Goal: Task Accomplishment & Management: Complete application form

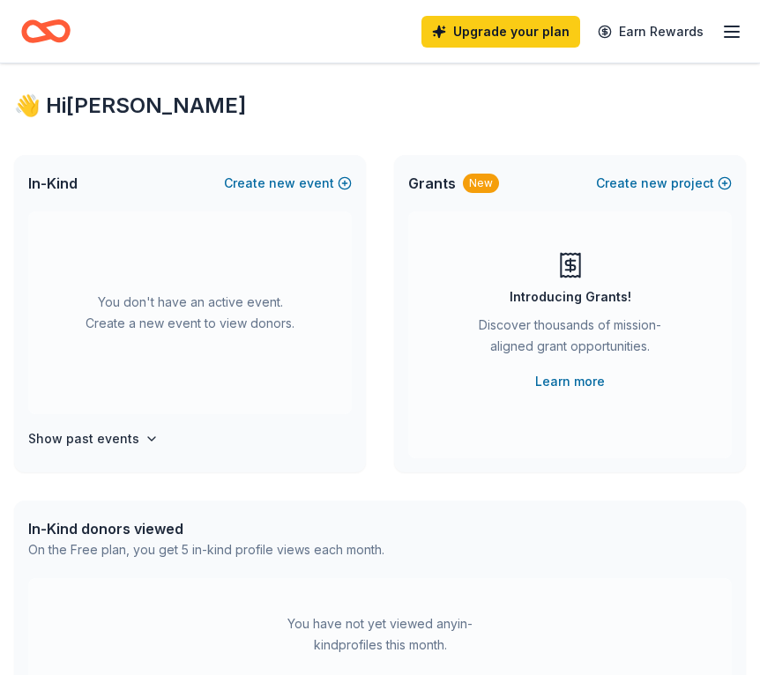
click at [736, 33] on icon "button" at bounding box center [731, 31] width 21 height 21
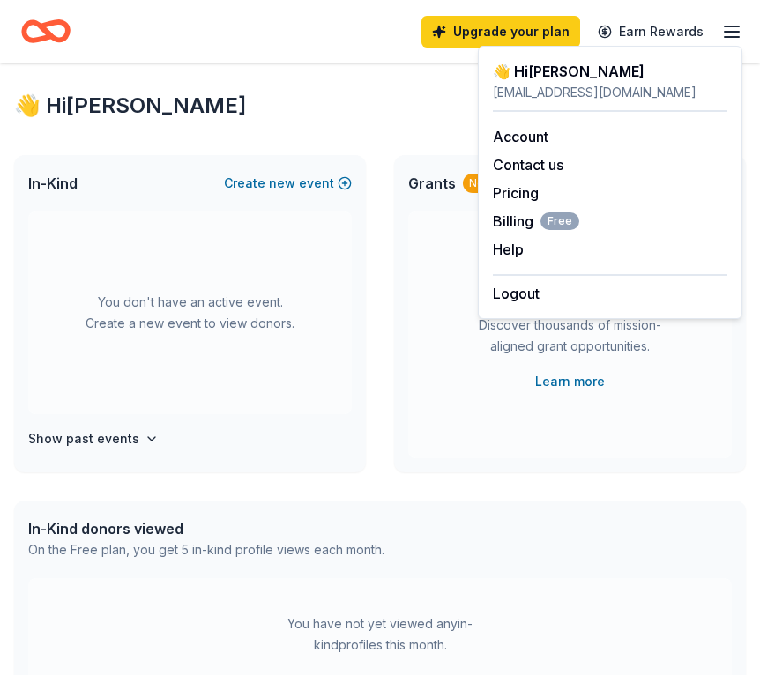
click at [350, 101] on div "👋 Hi [PERSON_NAME]" at bounding box center [380, 106] width 732 height 28
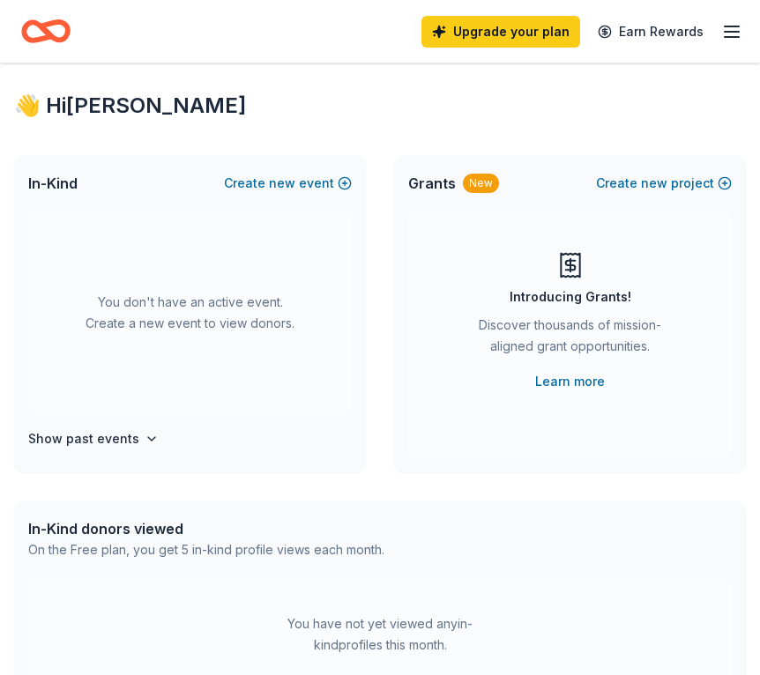
click at [124, 536] on div "In-Kind donors viewed" at bounding box center [206, 528] width 356 height 21
click at [130, 559] on div "On the Free plan, you get 5 in-kind profile views each month." at bounding box center [206, 549] width 356 height 21
click at [239, 550] on div "On the Free plan, you get 5 in-kind profile views each month." at bounding box center [206, 549] width 356 height 21
click at [131, 427] on div "You don't have an active event. Create a new event to view donors. Show past ev…" at bounding box center [190, 342] width 352 height 261
click at [136, 446] on button "Show past events" at bounding box center [93, 438] width 130 height 21
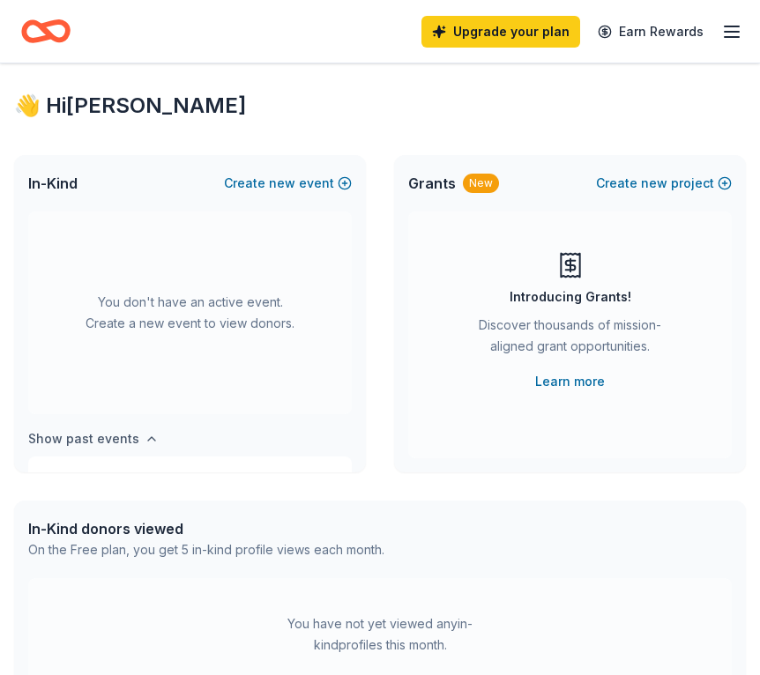
scroll to position [65, 0]
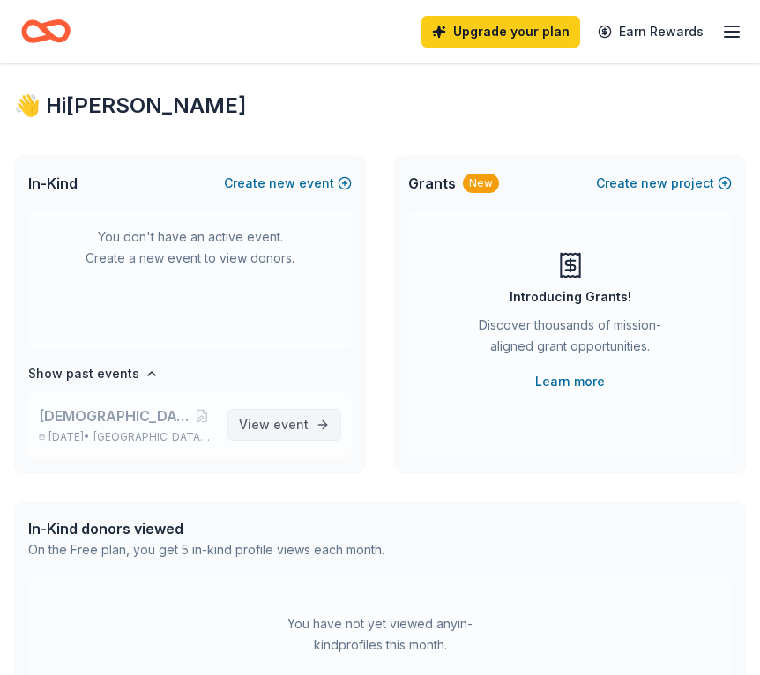
click at [275, 432] on span "View event" at bounding box center [274, 424] width 70 height 21
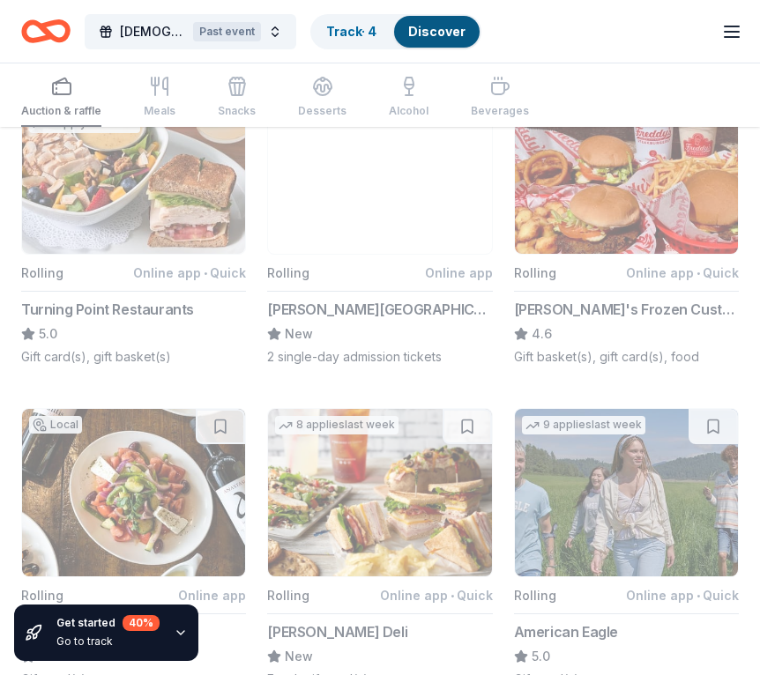
scroll to position [1169, 0]
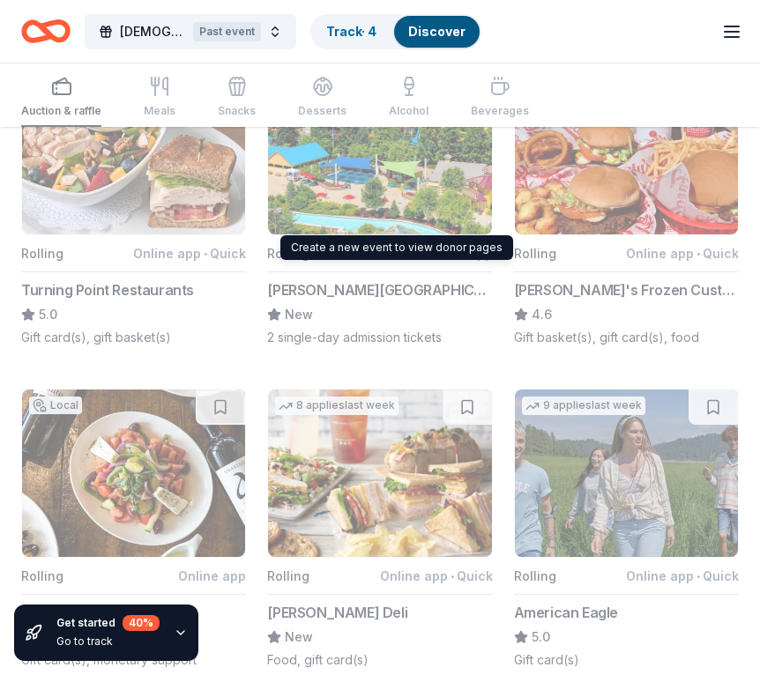
click at [389, 301] on button "Rolling Online app [PERSON_NAME][GEOGRAPHIC_DATA] & [GEOGRAPHIC_DATA] New 2 sin…" at bounding box center [379, 206] width 225 height 280
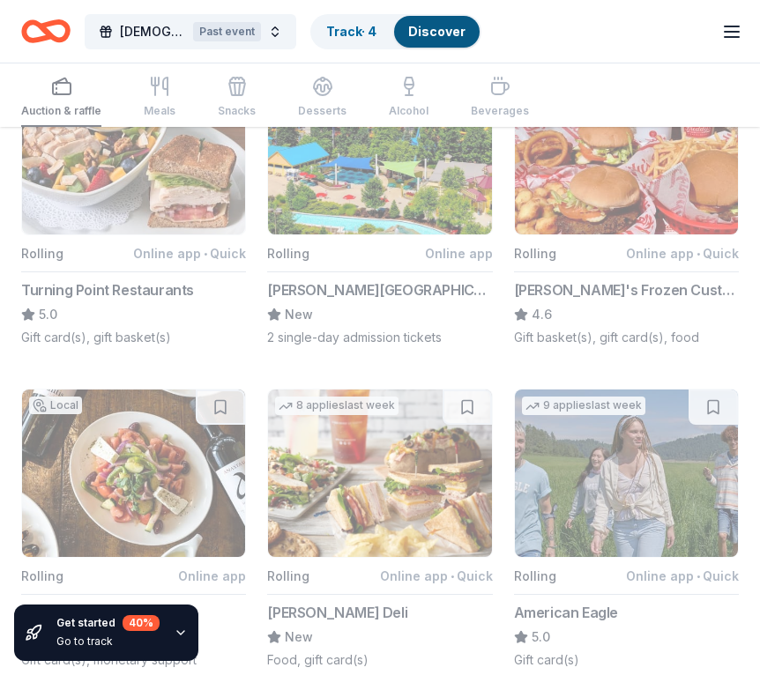
drag, startPoint x: 317, startPoint y: 313, endPoint x: 302, endPoint y: 335, distance: 26.6
click at [314, 315] on button "Rolling Online app [PERSON_NAME][GEOGRAPHIC_DATA] & [GEOGRAPHIC_DATA] New 2 sin…" at bounding box center [379, 206] width 225 height 280
click at [302, 335] on button "Rolling Online app [PERSON_NAME][GEOGRAPHIC_DATA] & [GEOGRAPHIC_DATA] New 2 sin…" at bounding box center [379, 206] width 225 height 280
click at [311, 292] on button "Rolling Online app [PERSON_NAME][GEOGRAPHIC_DATA] & [GEOGRAPHIC_DATA] New 2 sin…" at bounding box center [379, 206] width 225 height 280
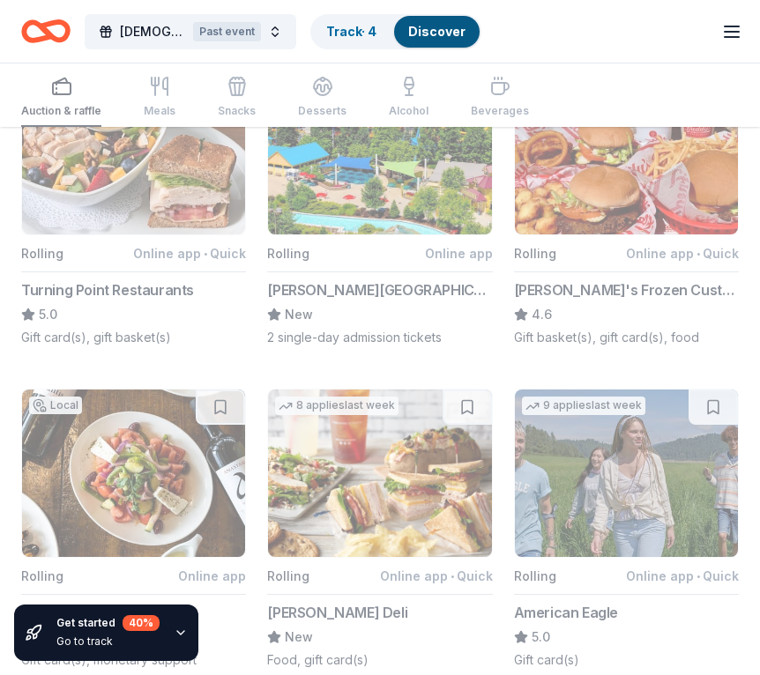
click at [311, 292] on button "Rolling Online app [PERSON_NAME][GEOGRAPHIC_DATA] & [GEOGRAPHIC_DATA] New 2 sin…" at bounding box center [379, 206] width 225 height 280
click at [311, 296] on button "Rolling Online app [PERSON_NAME][GEOGRAPHIC_DATA] & [GEOGRAPHIC_DATA] New 2 sin…" at bounding box center [379, 206] width 225 height 280
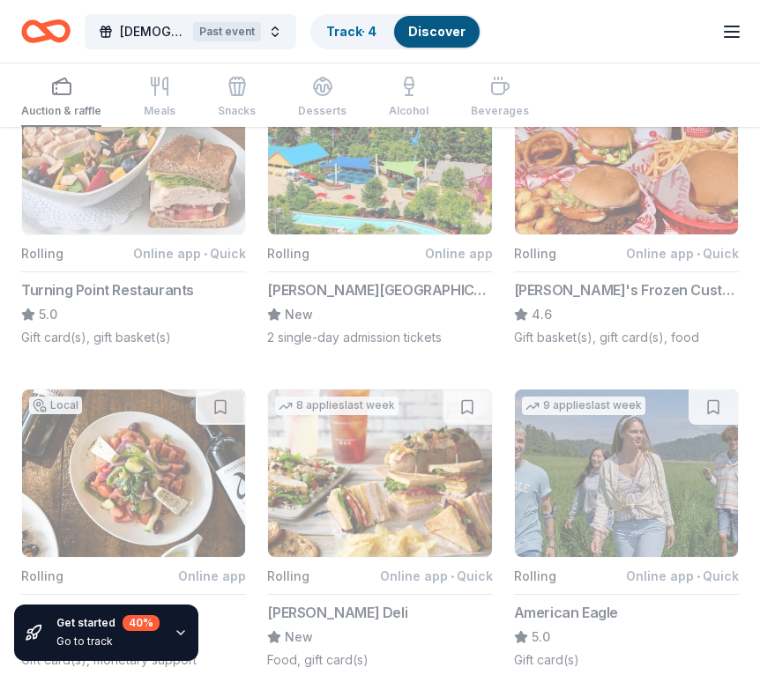
click at [311, 296] on button "Rolling Online app [PERSON_NAME][GEOGRAPHIC_DATA] & [GEOGRAPHIC_DATA] New 2 sin…" at bounding box center [379, 206] width 225 height 280
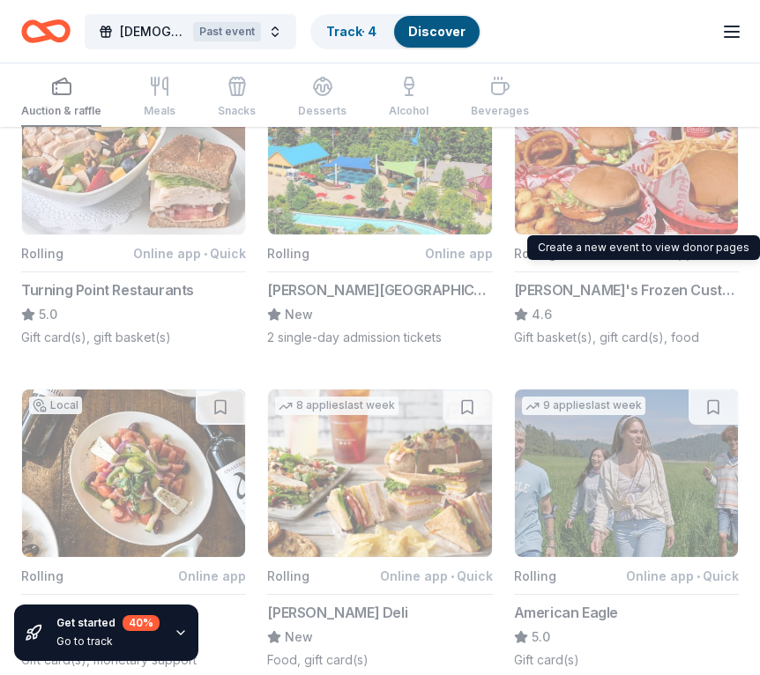
drag, startPoint x: 311, startPoint y: 296, endPoint x: 731, endPoint y: 317, distance: 420.1
click at [731, 317] on button "5 applies last week Rolling Online app • Quick [PERSON_NAME]'s Frozen Custard &…" at bounding box center [626, 206] width 225 height 280
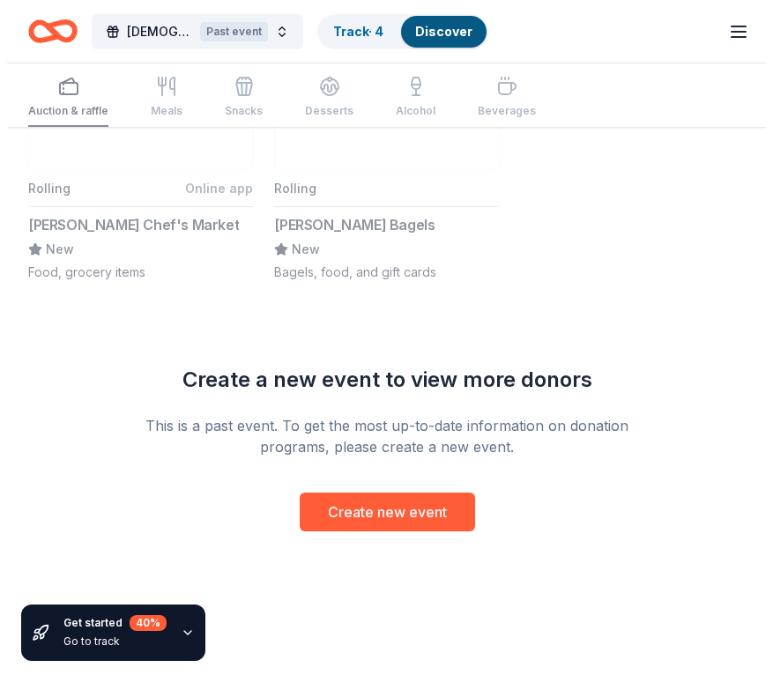
scroll to position [2206, 0]
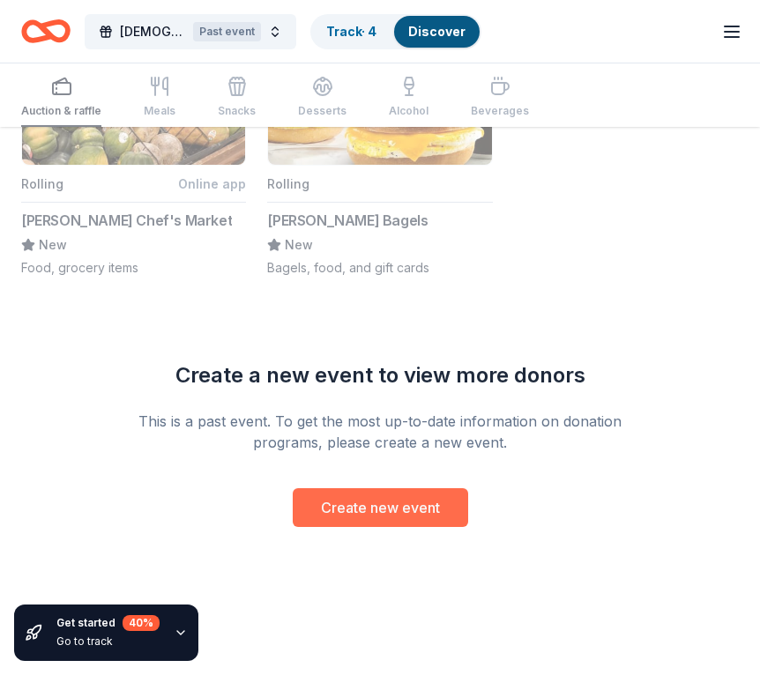
click at [423, 515] on button "Create new event" at bounding box center [380, 507] width 175 height 39
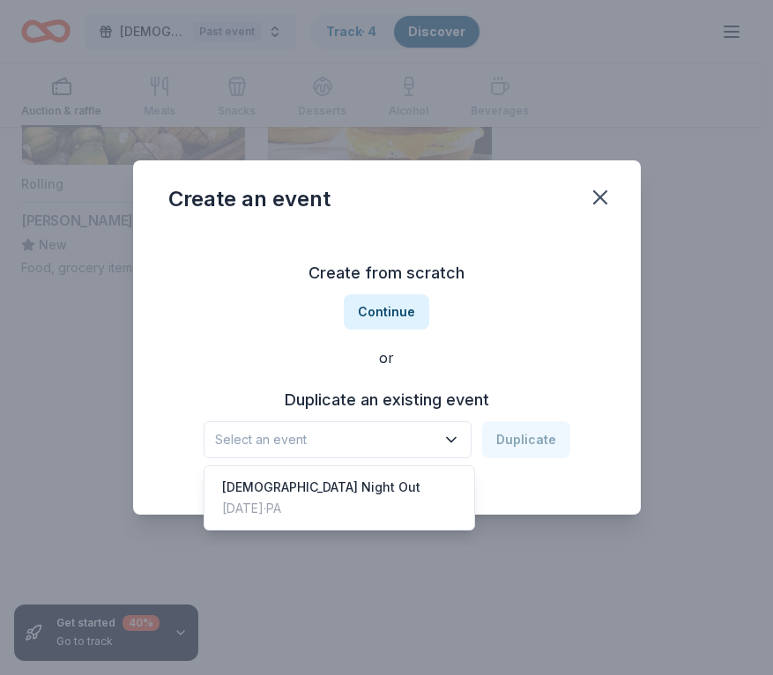
click at [412, 437] on span "Select an event" at bounding box center [325, 439] width 220 height 21
click at [394, 311] on div "Create from scratch Continue or Duplicate an existing event Select an event Dup…" at bounding box center [386, 359] width 437 height 256
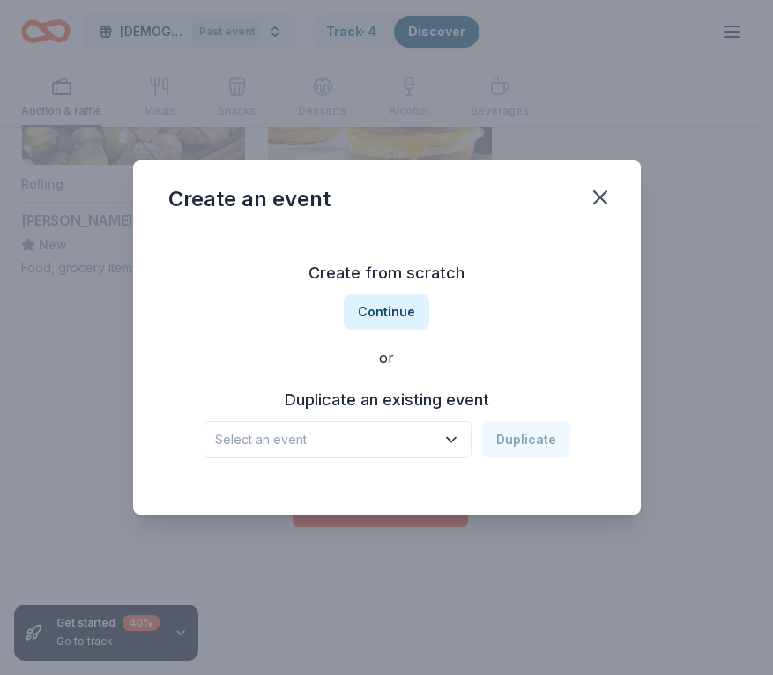
click at [394, 311] on button "Continue" at bounding box center [386, 311] width 85 height 35
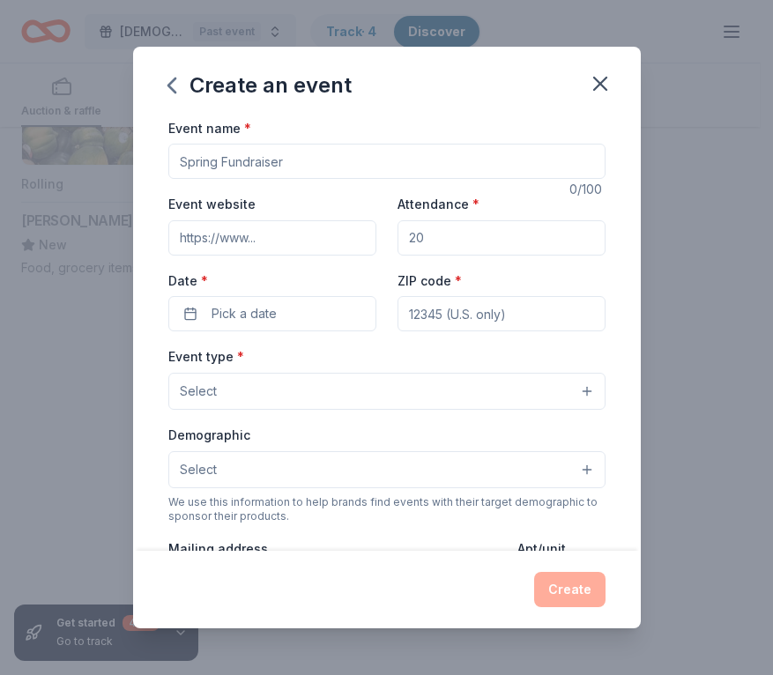
click at [273, 153] on input "Event name *" at bounding box center [386, 161] width 437 height 35
type input "Brotherly Love: The 40th Annual La Salle Auction"
type input "19038"
type input "[STREET_ADDRESS]"
type input "19038"
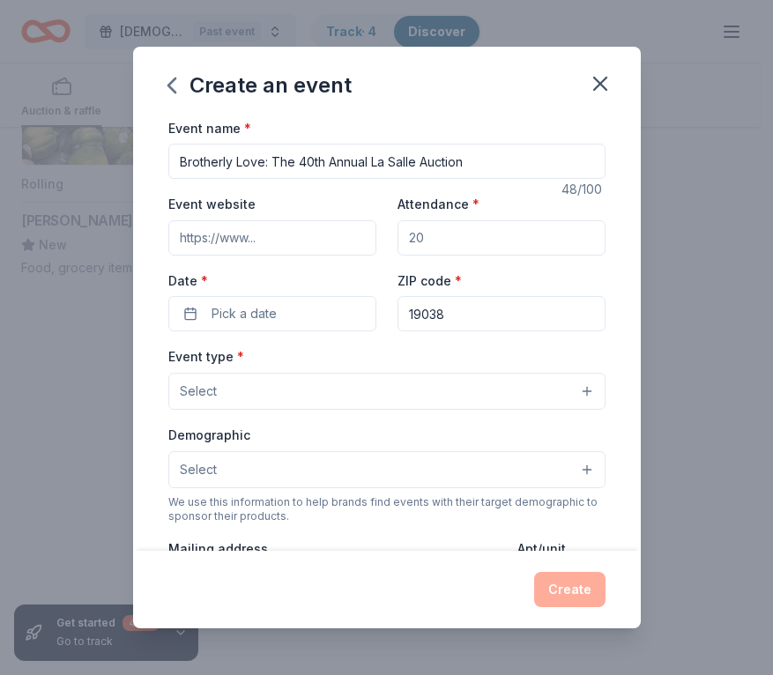
click at [292, 244] on input "Event website" at bounding box center [272, 237] width 208 height 35
type input "[URL][DOMAIN_NAME]"
click at [430, 244] on input "Attendance *" at bounding box center [501, 237] width 208 height 35
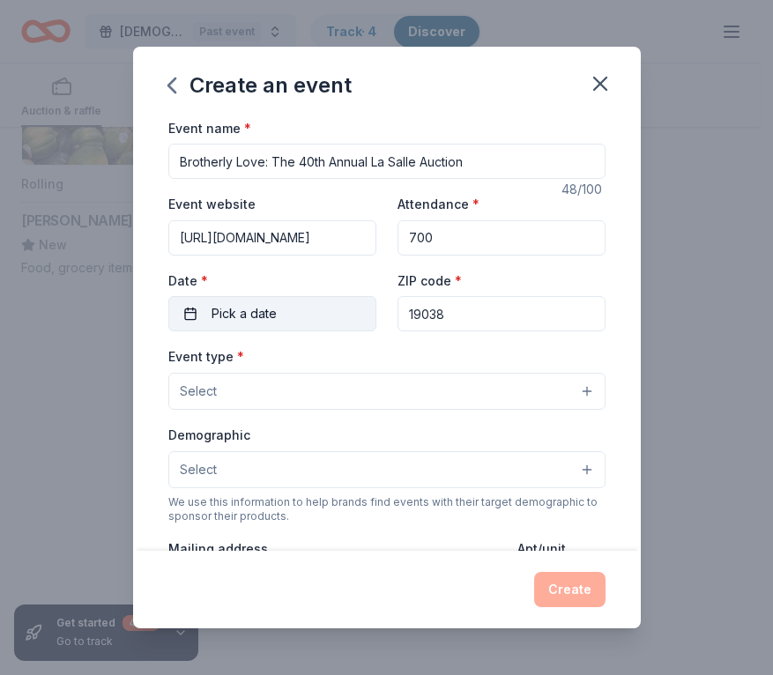
type input "700"
click at [281, 308] on button "Pick a date" at bounding box center [272, 313] width 208 height 35
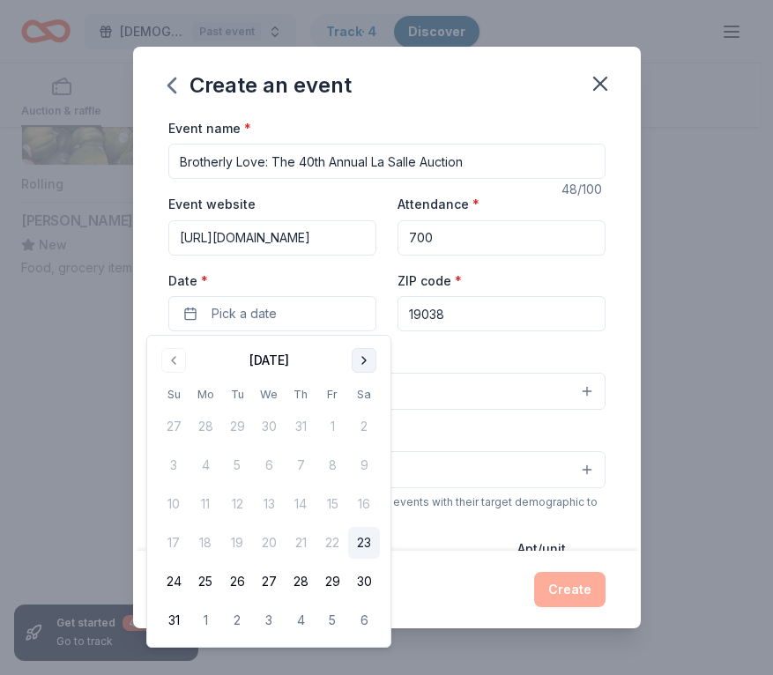
click at [359, 363] on button "Go to next month" at bounding box center [364, 360] width 25 height 25
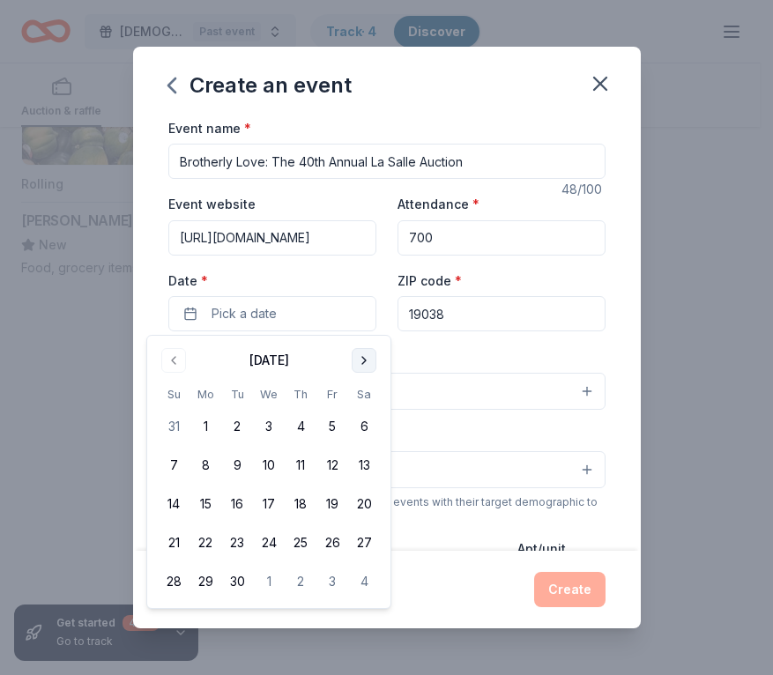
click at [359, 363] on button "Go to next month" at bounding box center [364, 360] width 25 height 25
click at [331, 460] on button "10" at bounding box center [332, 465] width 32 height 32
click at [444, 347] on div "Event type * Select" at bounding box center [386, 377] width 437 height 64
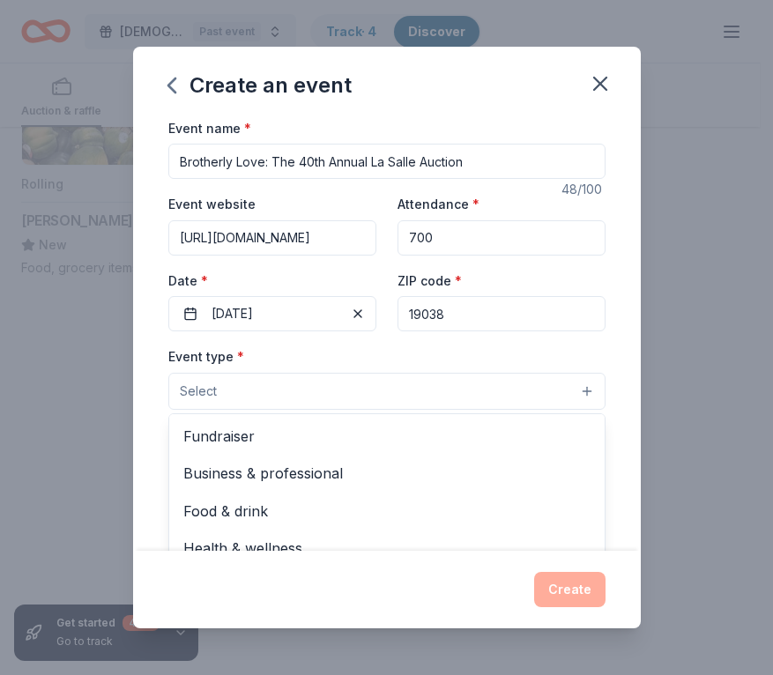
click at [262, 399] on button "Select" at bounding box center [386, 391] width 437 height 37
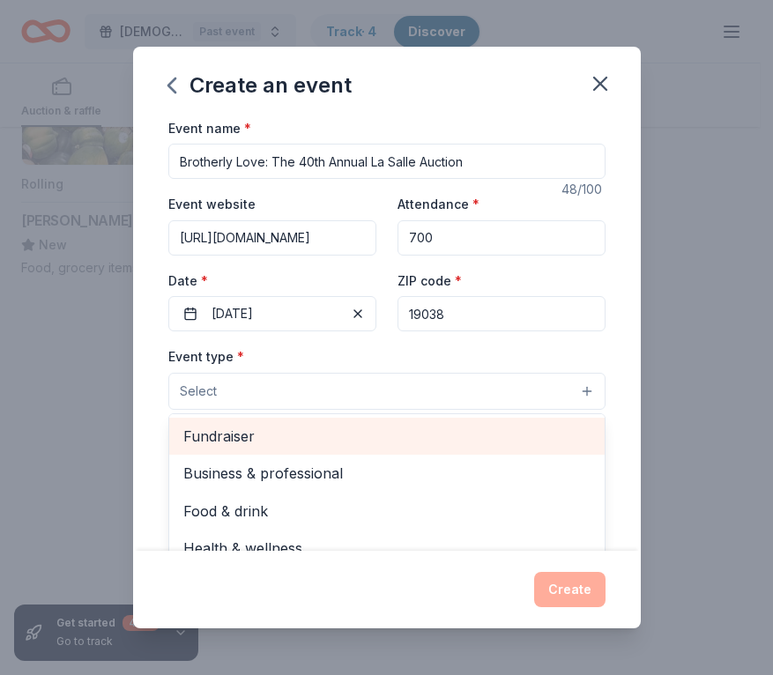
click at [261, 437] on span "Fundraiser" at bounding box center [386, 436] width 407 height 23
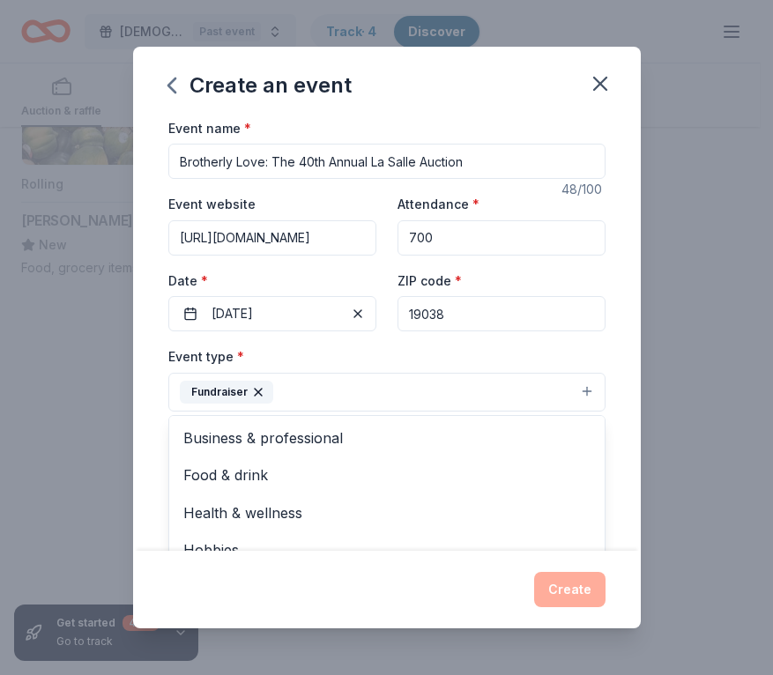
click at [609, 439] on div "Event name * Brotherly Love: The 40th Annual La Salle Auction 48 /100 Event web…" at bounding box center [387, 334] width 508 height 435
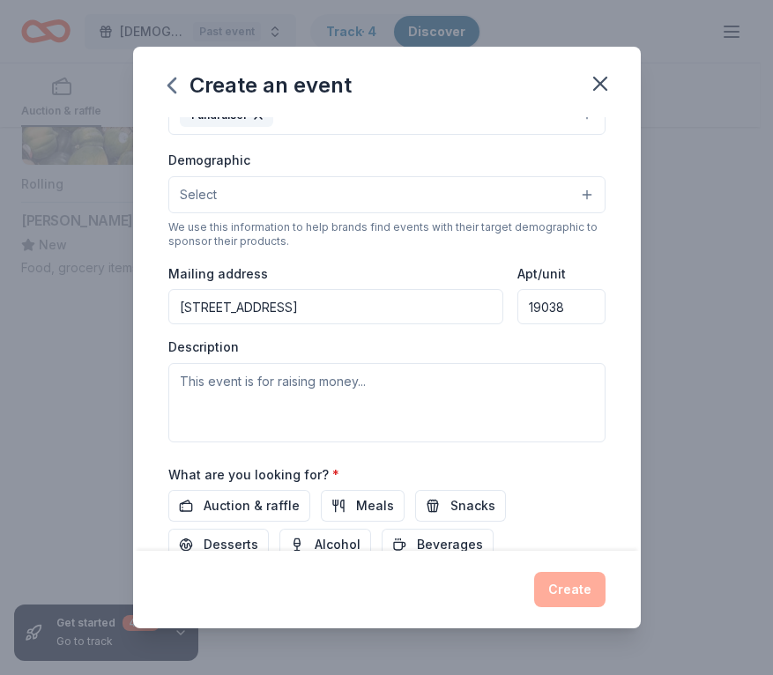
scroll to position [285, 0]
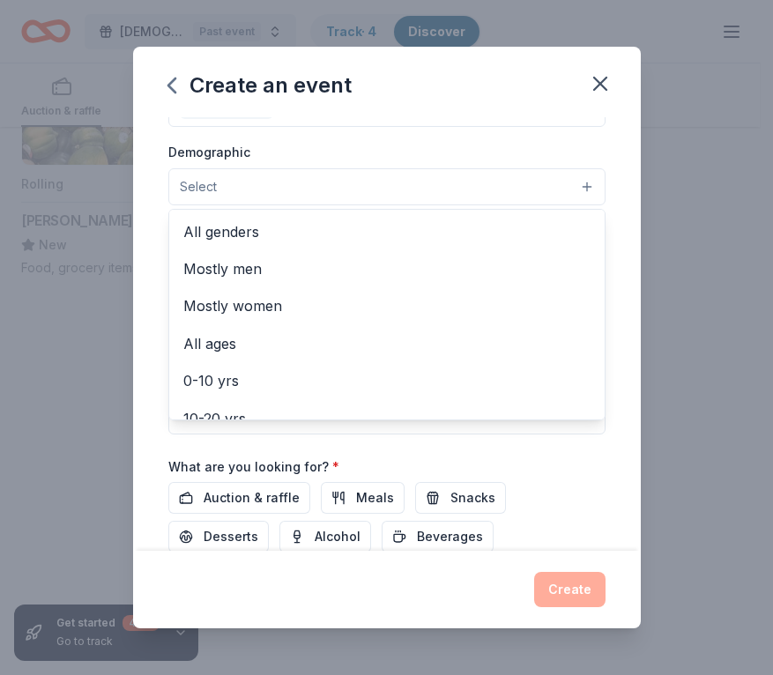
click at [466, 182] on button "Select" at bounding box center [386, 186] width 437 height 37
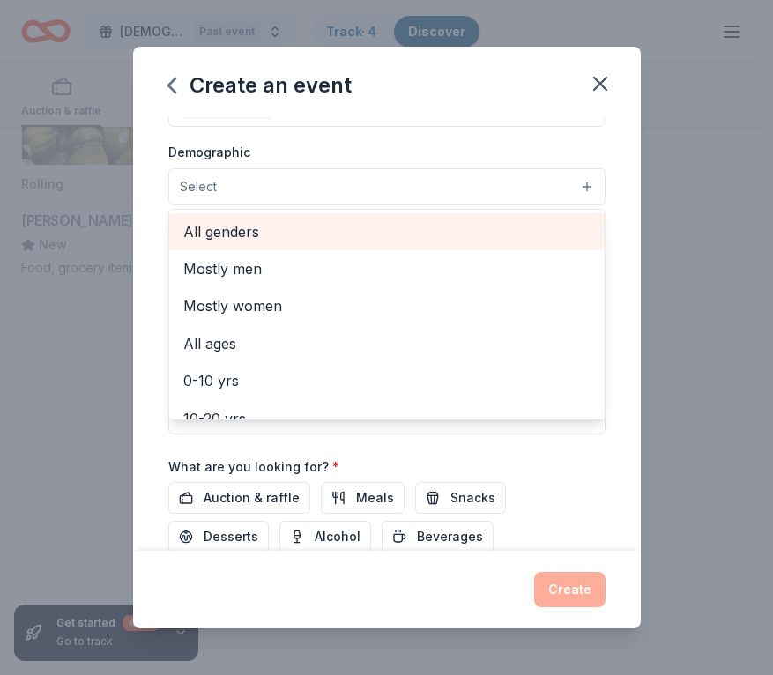
click at [277, 234] on span "All genders" at bounding box center [386, 231] width 407 height 23
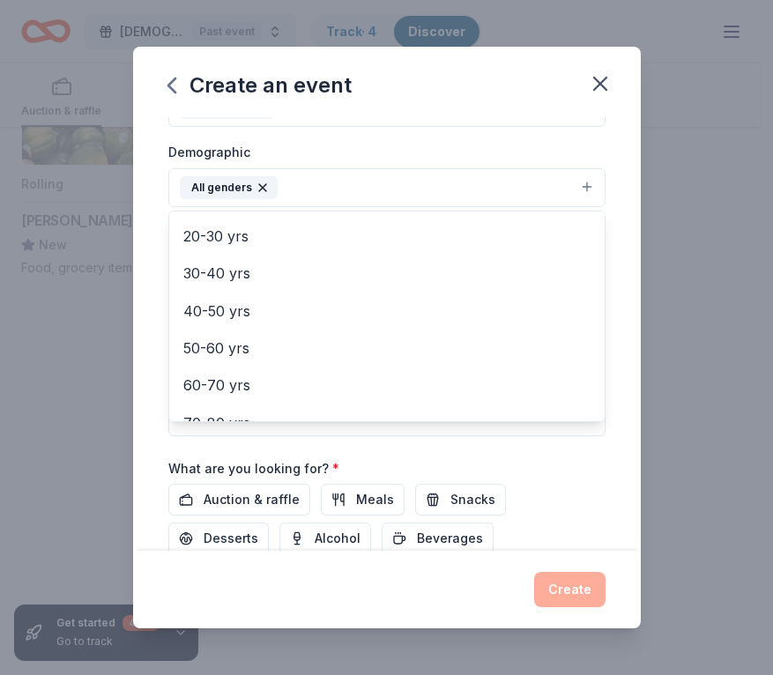
scroll to position [194, 0]
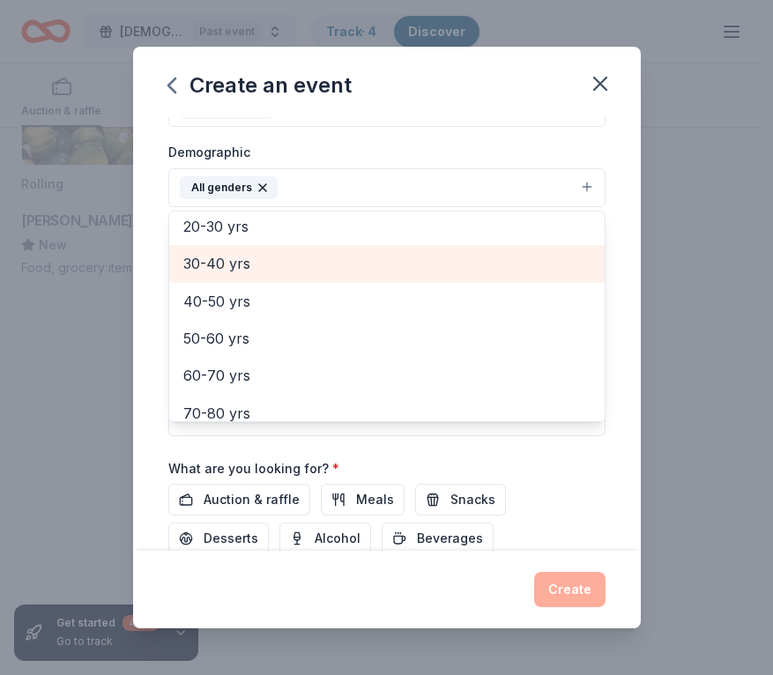
click at [237, 262] on span "30-40 yrs" at bounding box center [386, 263] width 407 height 23
click at [230, 273] on span "40-50 yrs" at bounding box center [386, 263] width 407 height 23
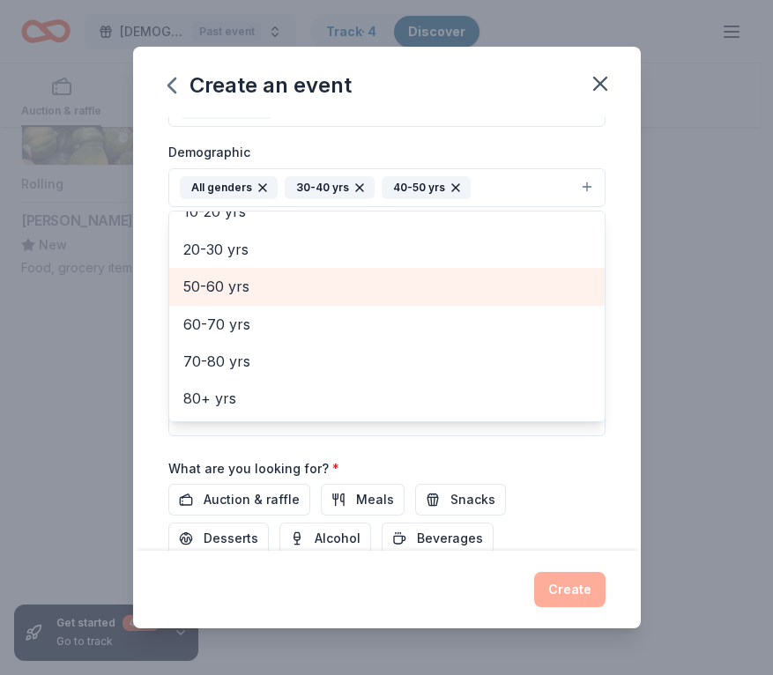
scroll to position [171, 0]
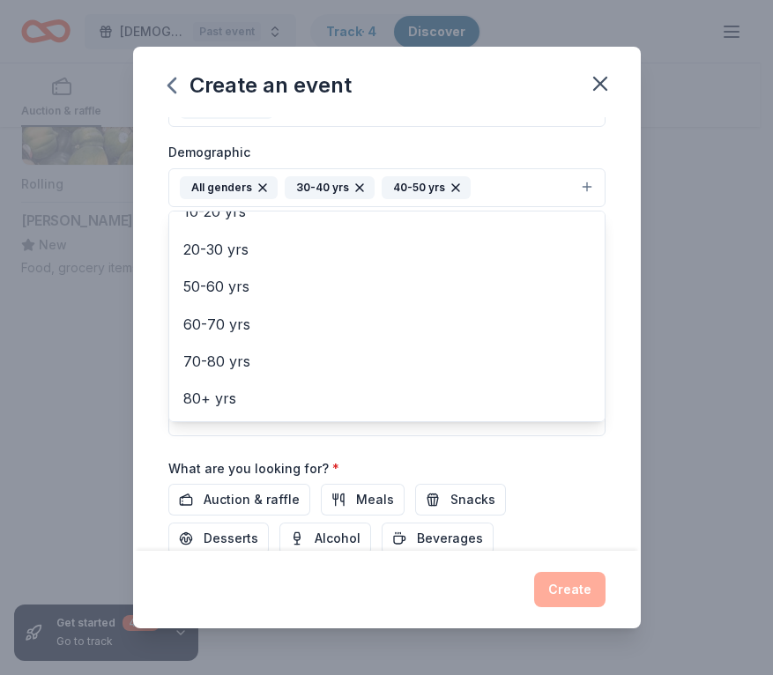
click at [597, 382] on div "Event name * Brotherly Love: The 40th Annual La Salle Auction 48 /100 Event web…" at bounding box center [387, 334] width 508 height 435
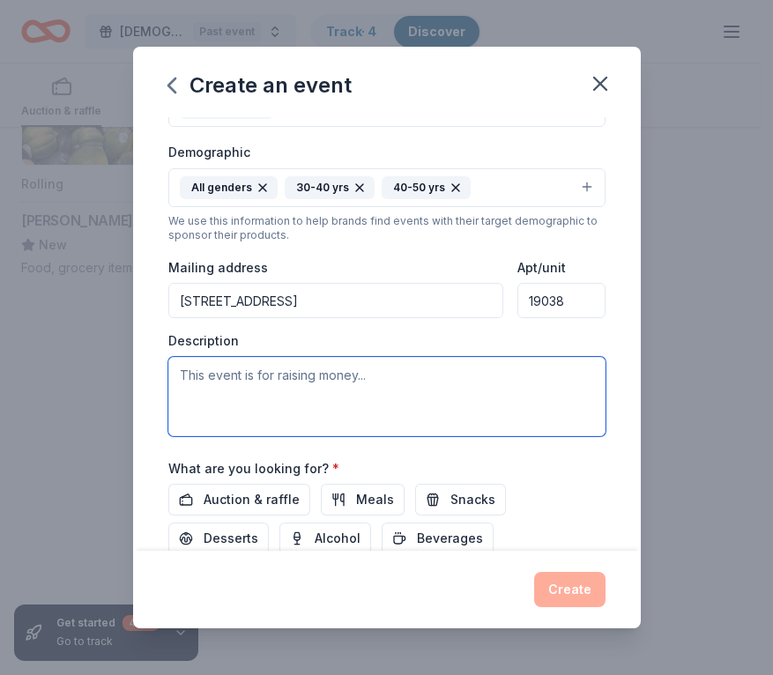
click at [297, 392] on textarea at bounding box center [386, 396] width 437 height 79
paste textarea "The funds raised provide tuition assistance for students who experience the dev…"
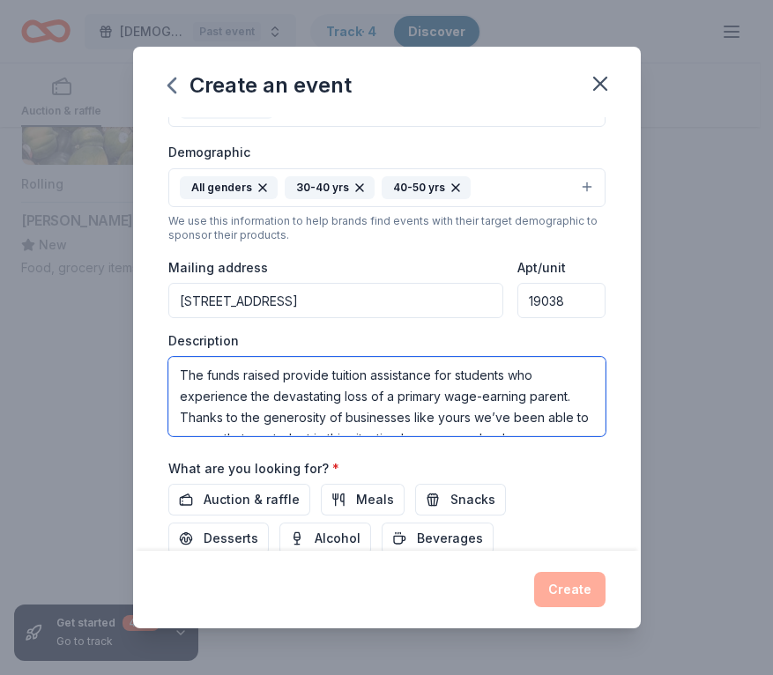
scroll to position [32, 0]
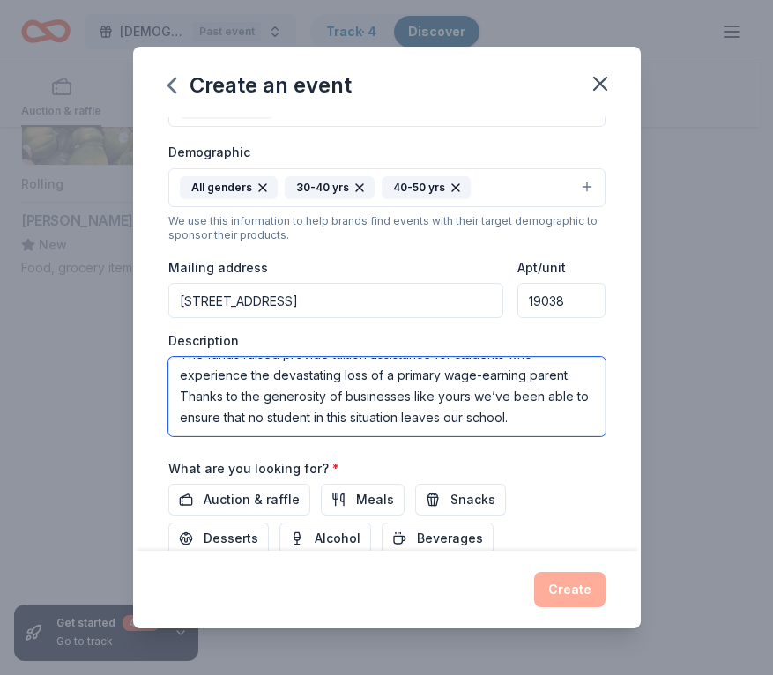
type textarea "The funds raised provide tuition assistance for students who experience the dev…"
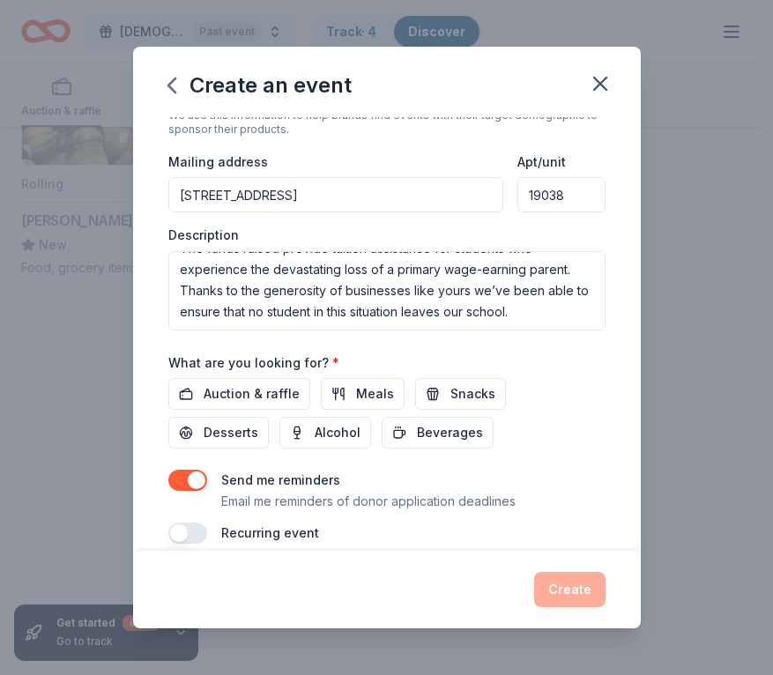
scroll to position [412, 0]
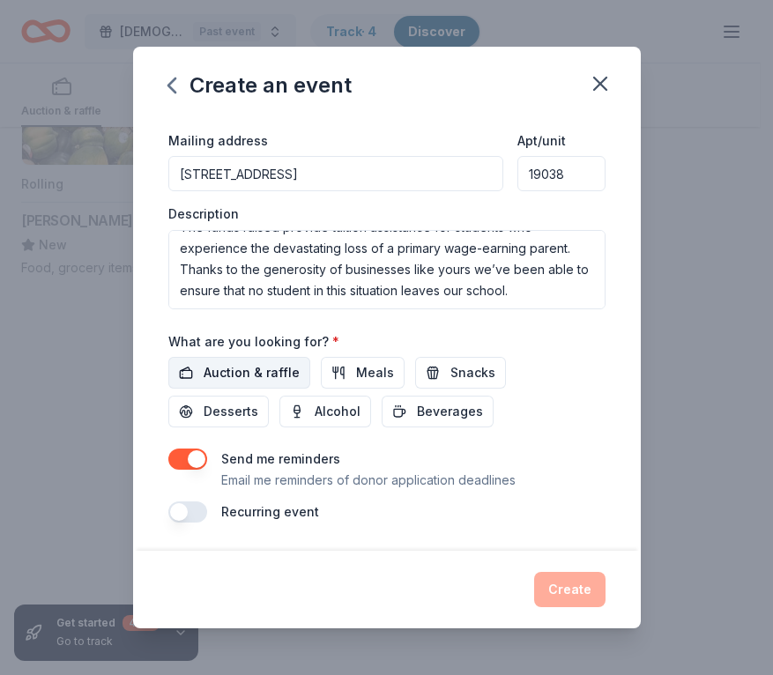
click at [241, 374] on span "Auction & raffle" at bounding box center [252, 372] width 96 height 21
click at [572, 588] on button "Create" at bounding box center [569, 589] width 71 height 35
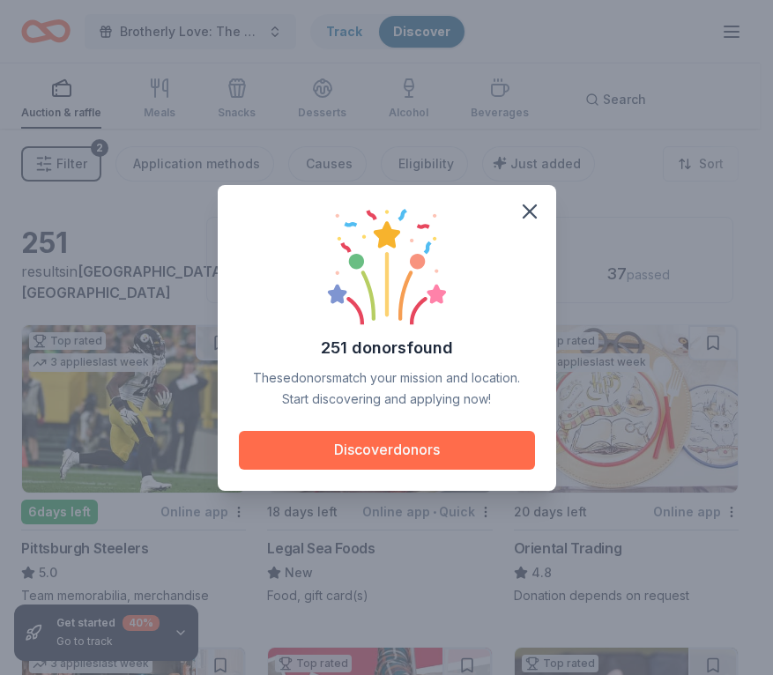
click at [397, 453] on button "Discover donors" at bounding box center [387, 450] width 296 height 39
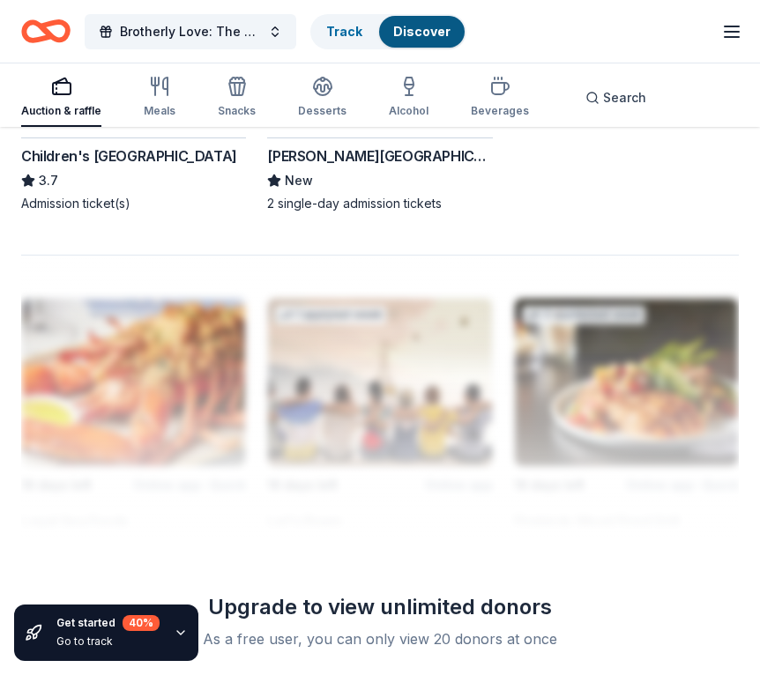
scroll to position [2236, 0]
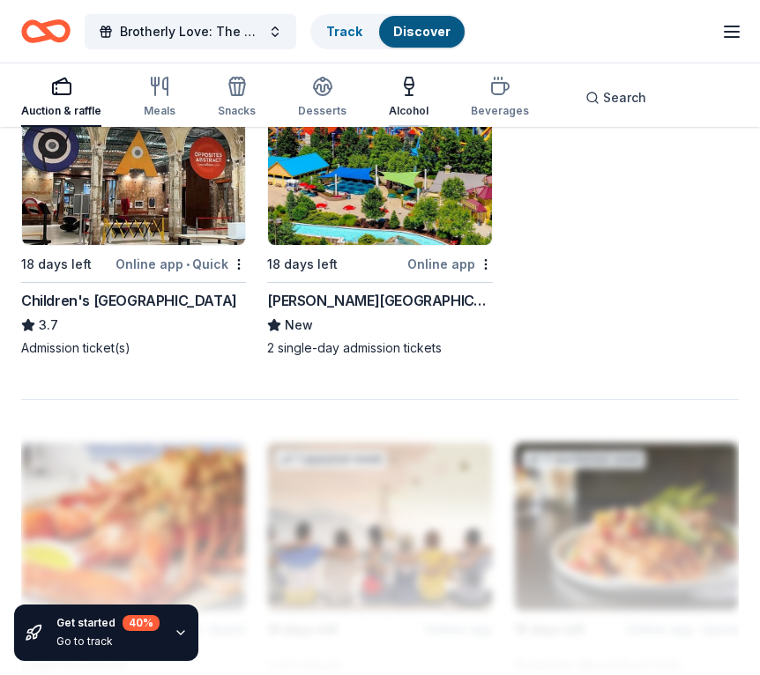
click at [405, 103] on div "Alcohol" at bounding box center [409, 97] width 40 height 42
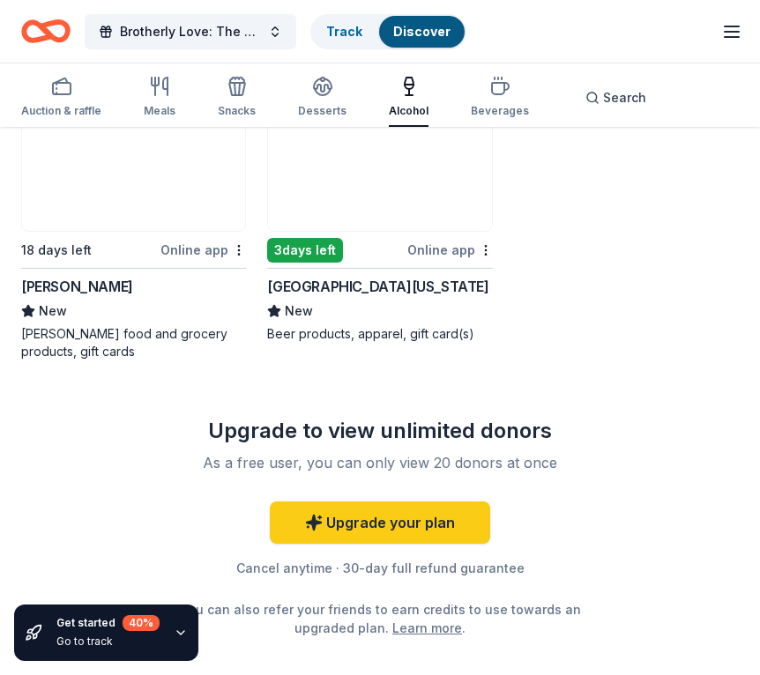
scroll to position [1946, 0]
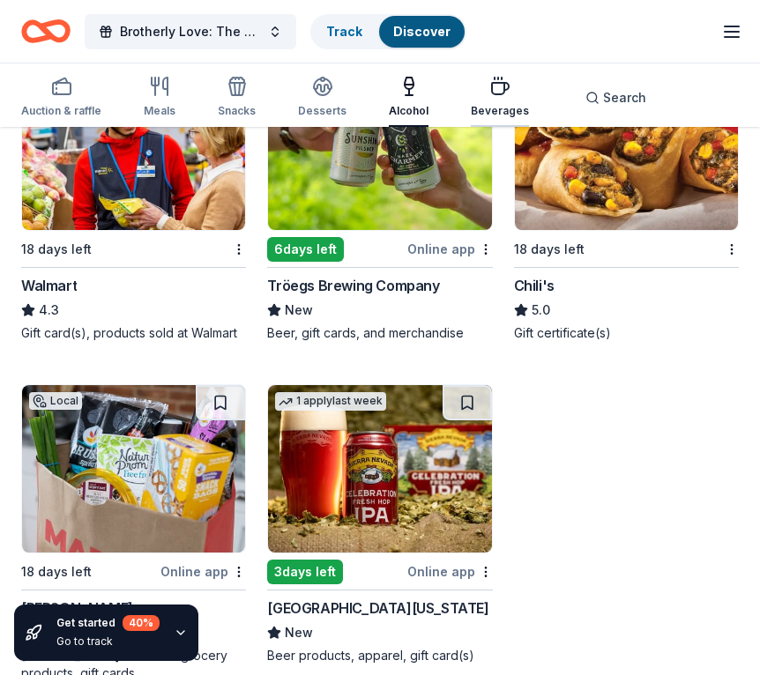
click at [499, 96] on icon "button" at bounding box center [499, 86] width 21 height 21
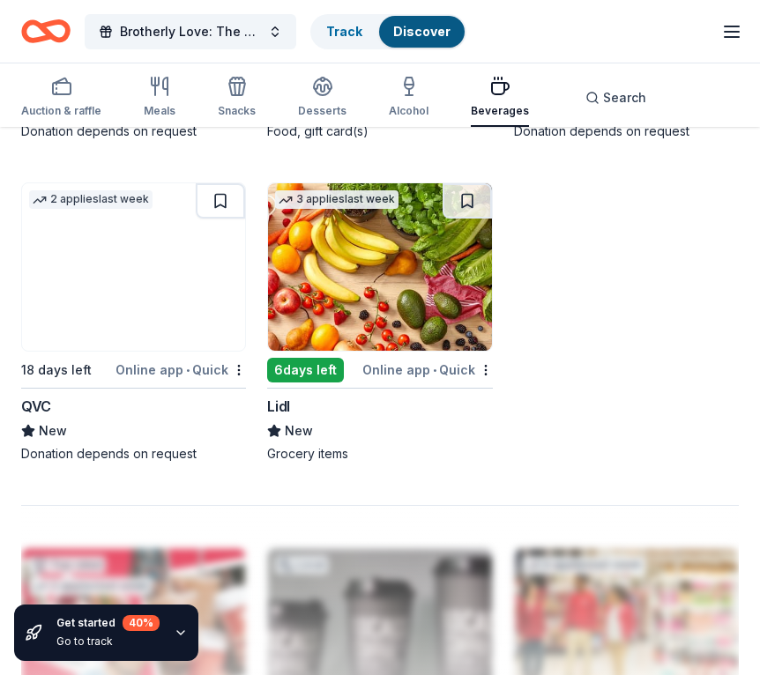
scroll to position [2162, 0]
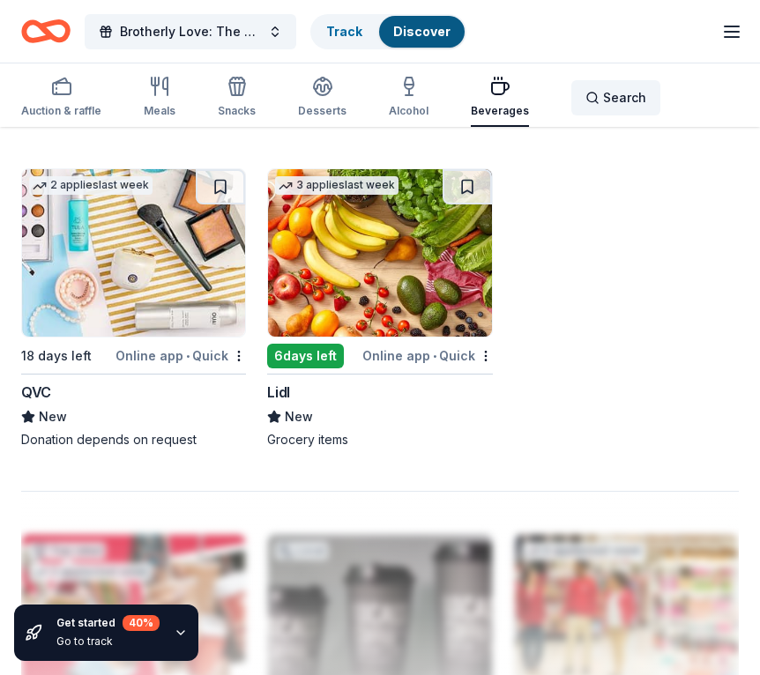
click at [605, 97] on span "Search" at bounding box center [624, 97] width 43 height 21
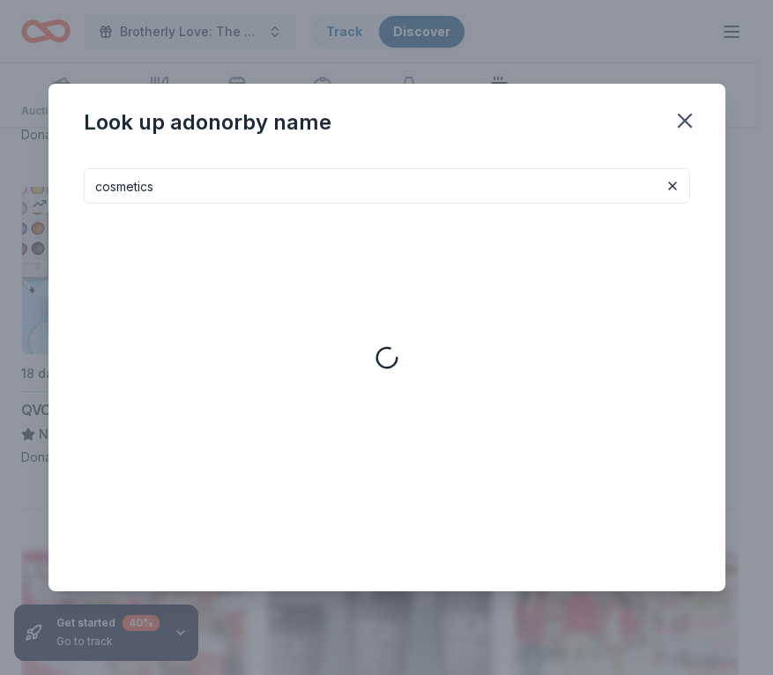
type input "cosmetics"
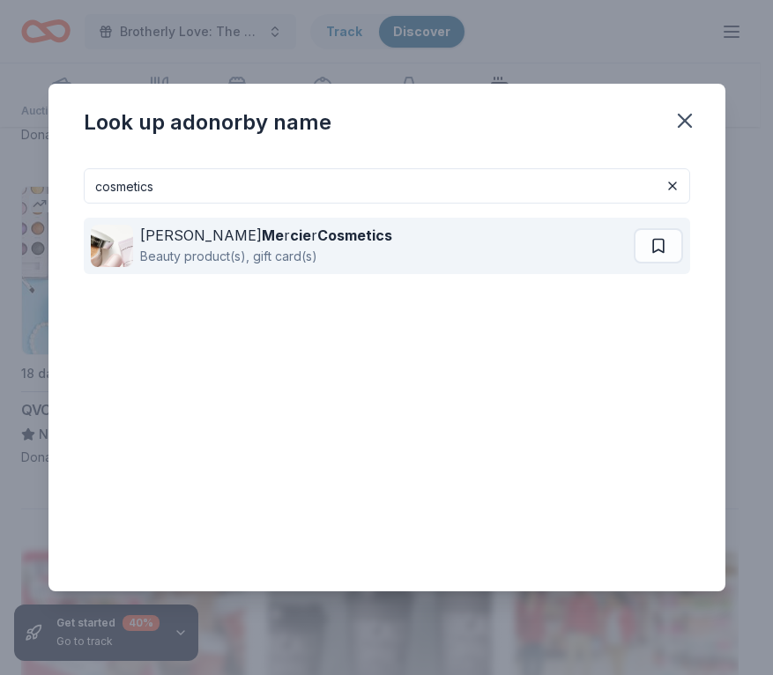
click at [176, 235] on div "[PERSON_NAME] Me r cie r Cosmetics" at bounding box center [266, 235] width 252 height 21
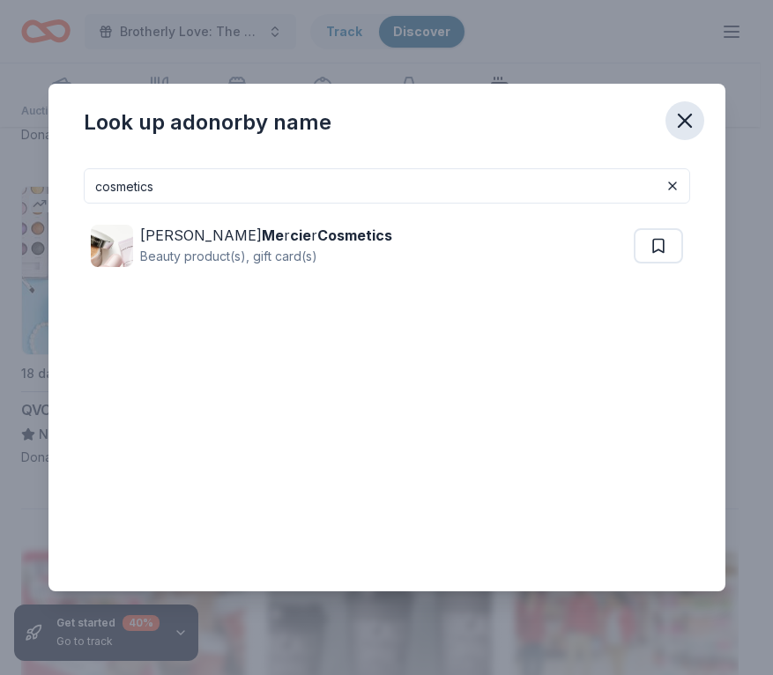
click at [674, 118] on icon "button" at bounding box center [684, 120] width 25 height 25
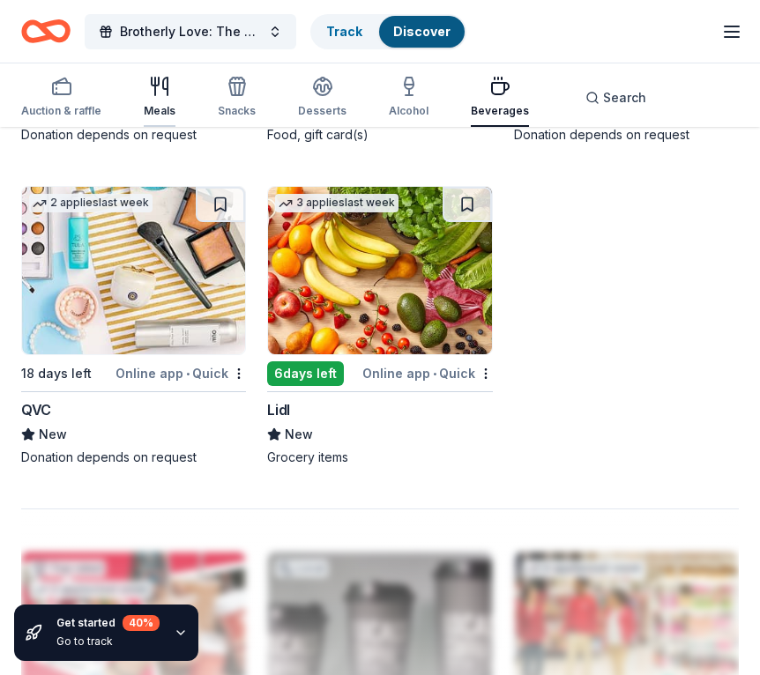
click at [167, 102] on div "Meals" at bounding box center [160, 97] width 32 height 42
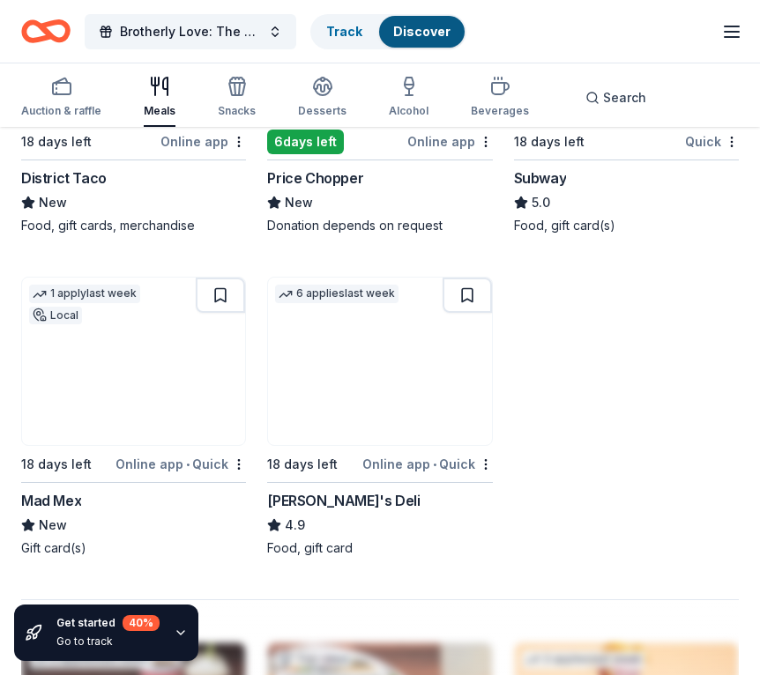
scroll to position [2054, 0]
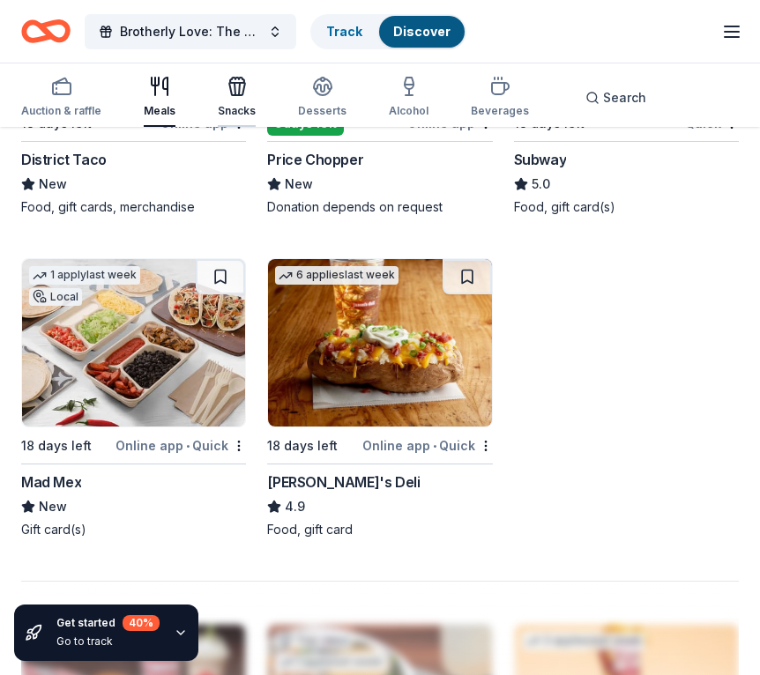
click at [243, 108] on div "Snacks" at bounding box center [237, 111] width 38 height 14
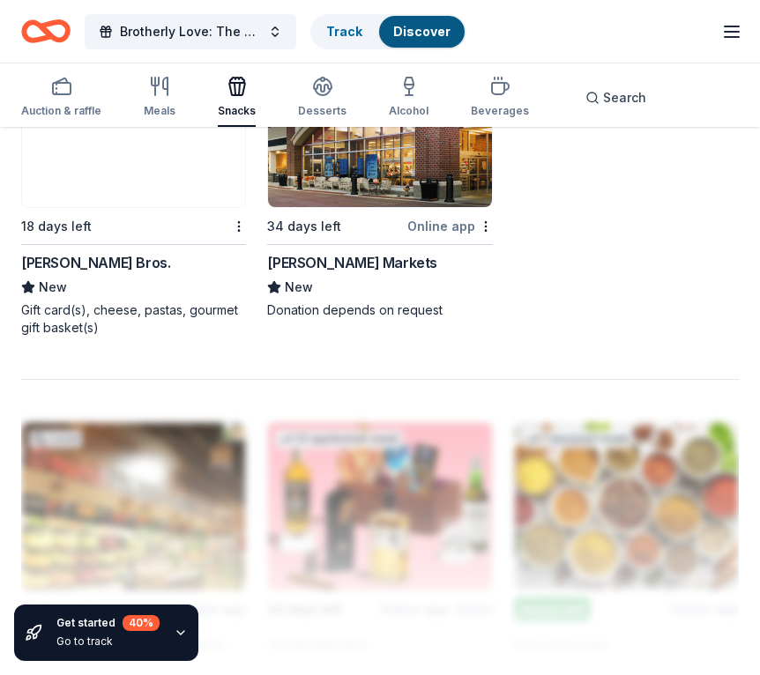
scroll to position [2241, 0]
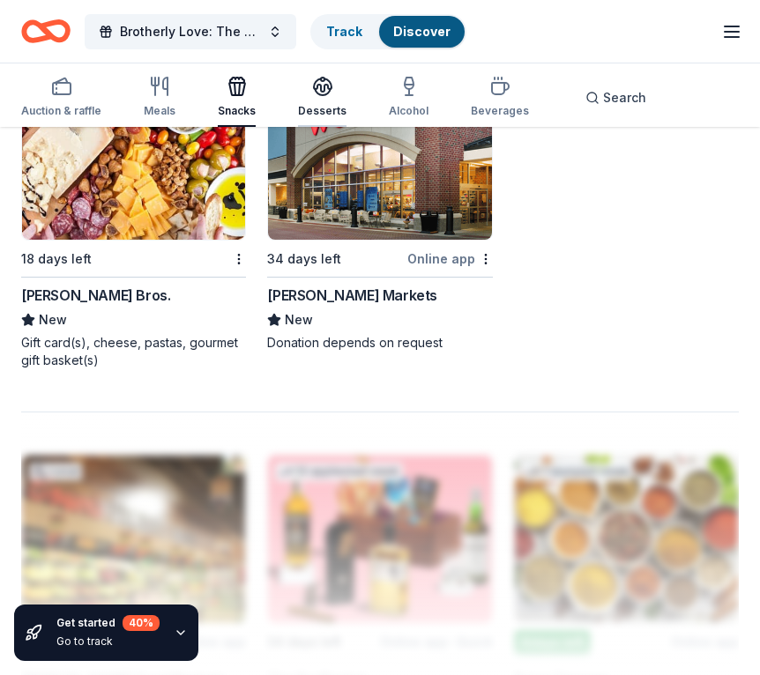
click at [318, 95] on icon "button" at bounding box center [323, 92] width 16 height 6
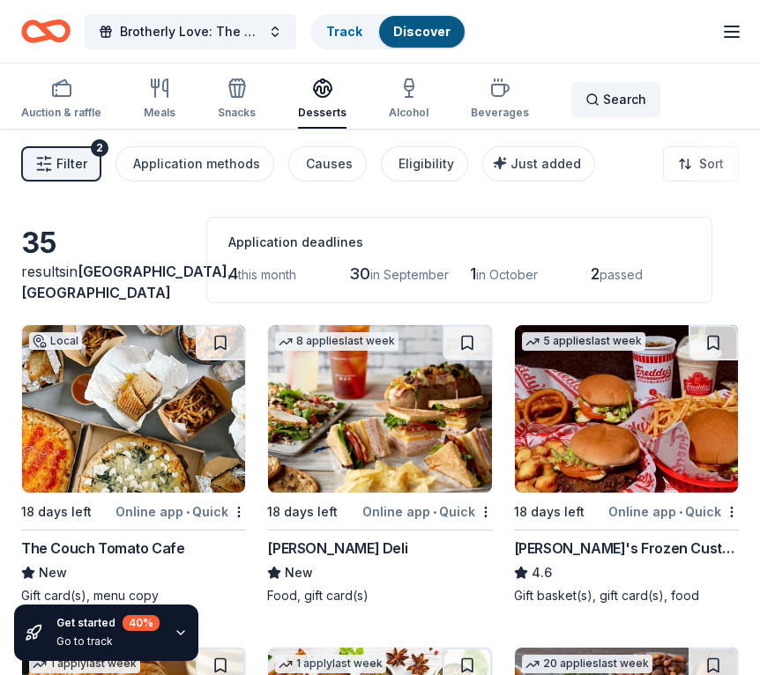
click at [616, 98] on span "Search" at bounding box center [624, 99] width 43 height 21
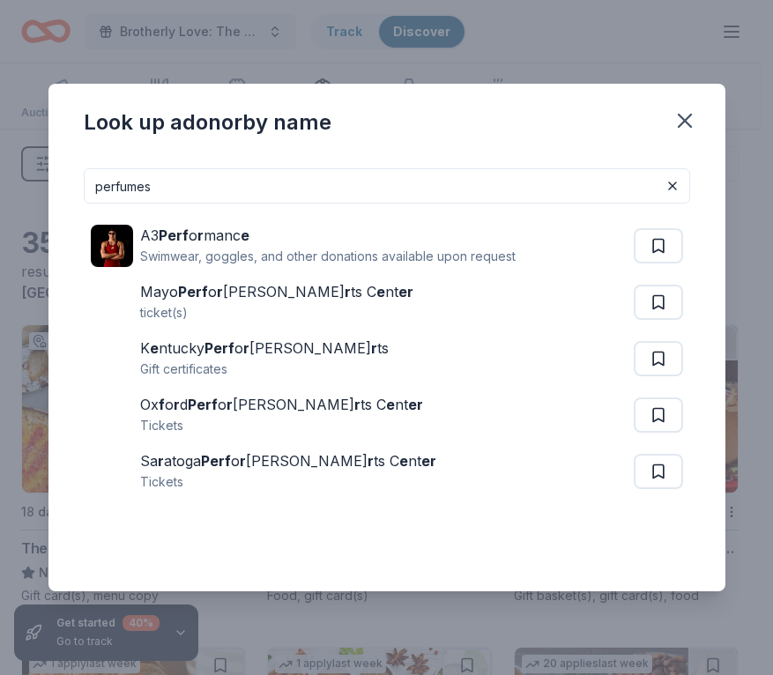
type input "perfumes"
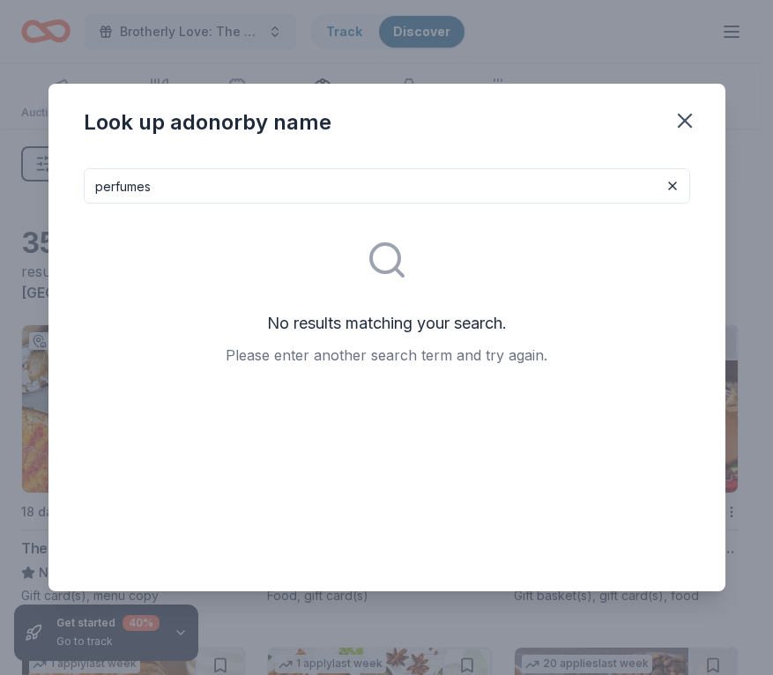
click at [442, 200] on input "perfumes" at bounding box center [387, 185] width 606 height 35
click at [680, 185] on button at bounding box center [672, 185] width 21 height 21
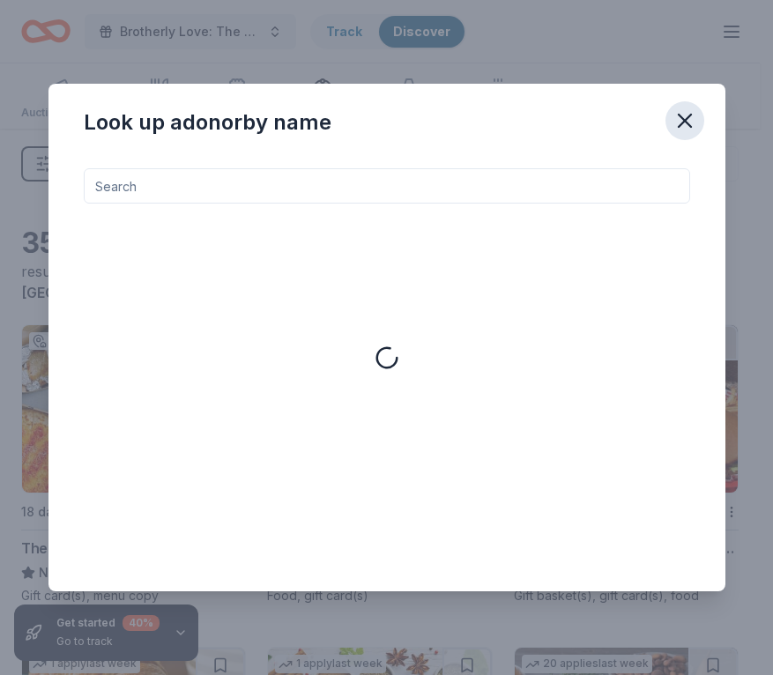
click at [686, 115] on icon "button" at bounding box center [684, 120] width 25 height 25
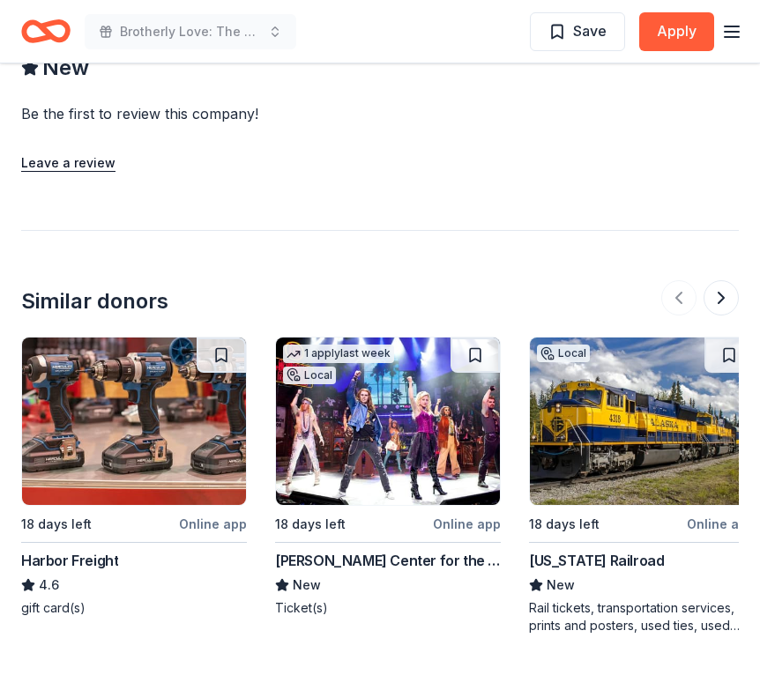
scroll to position [1679, 0]
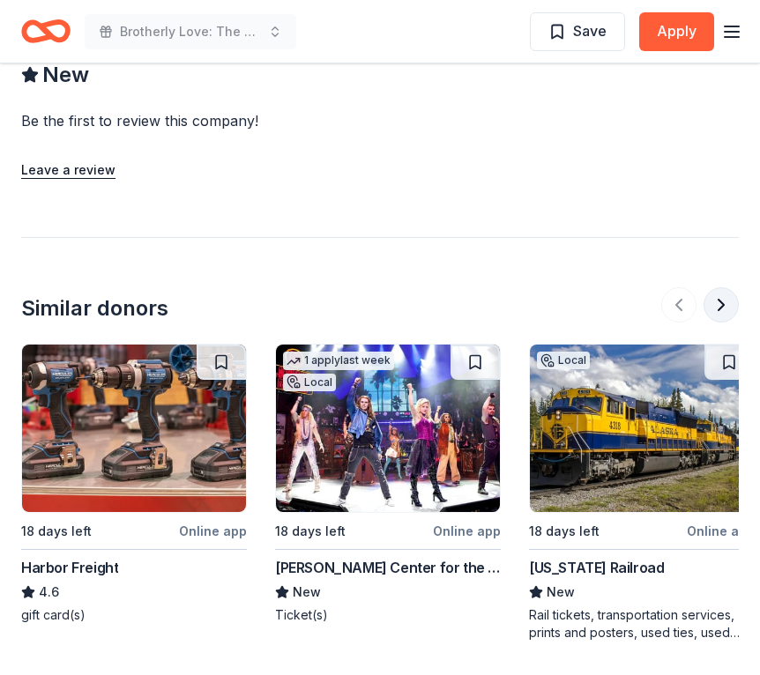
click at [713, 315] on button at bounding box center [720, 304] width 35 height 35
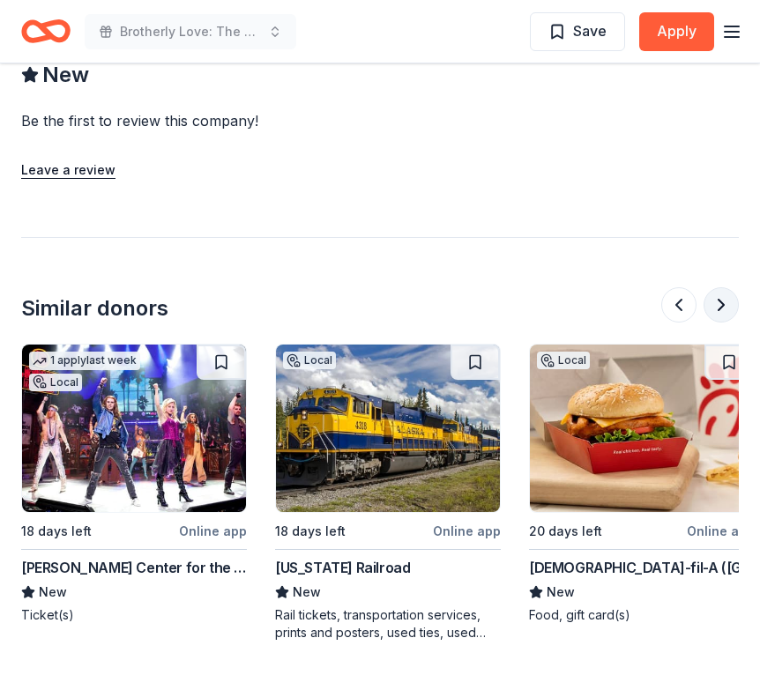
scroll to position [0, 508]
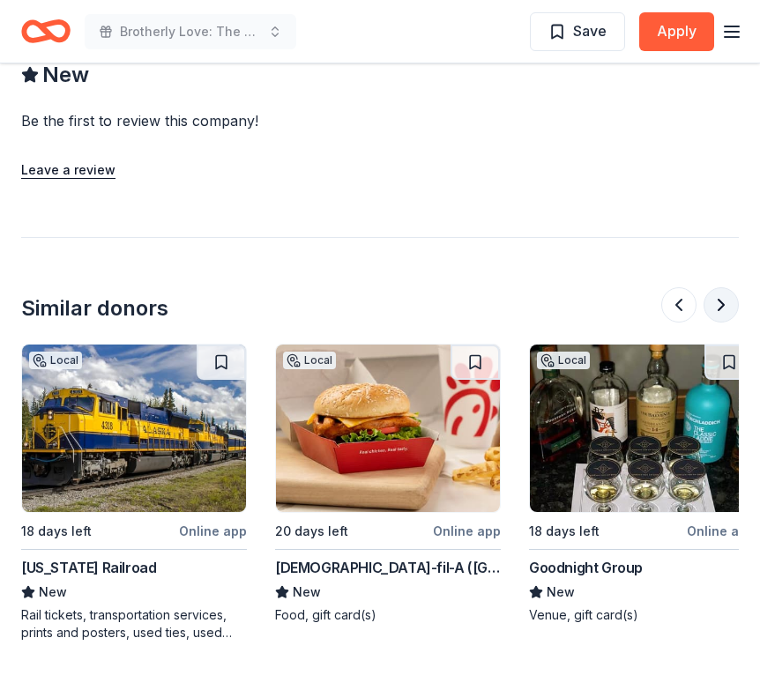
click at [713, 315] on button at bounding box center [720, 304] width 35 height 35
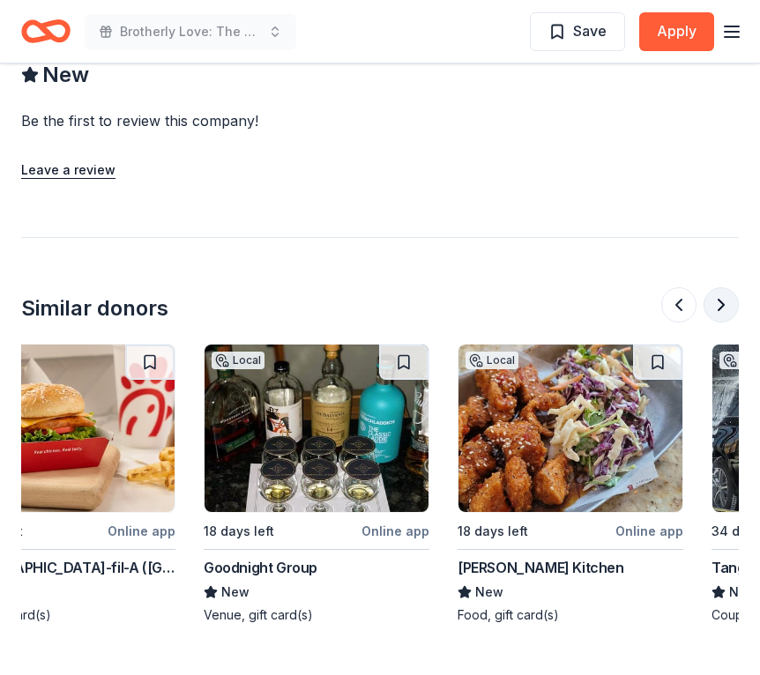
scroll to position [0, 1015]
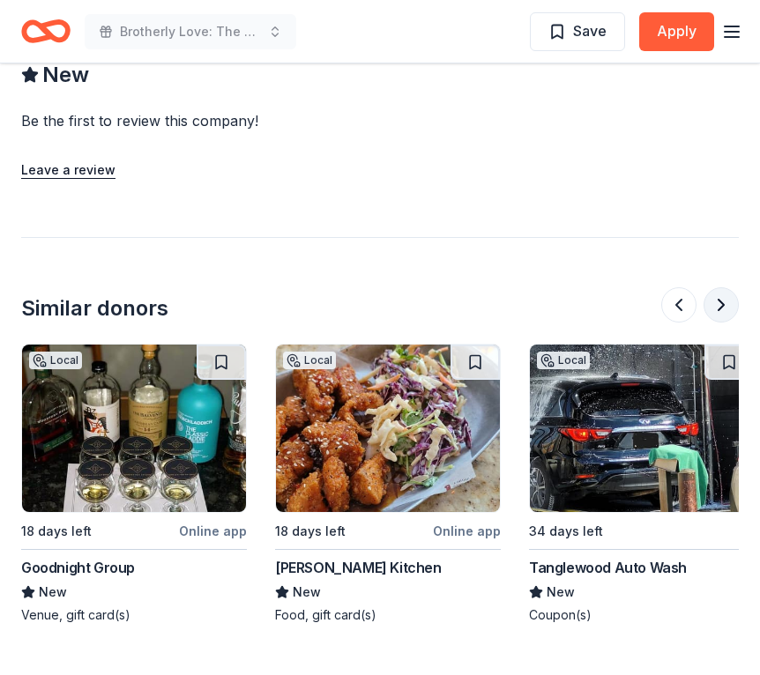
click at [713, 315] on button at bounding box center [720, 304] width 35 height 35
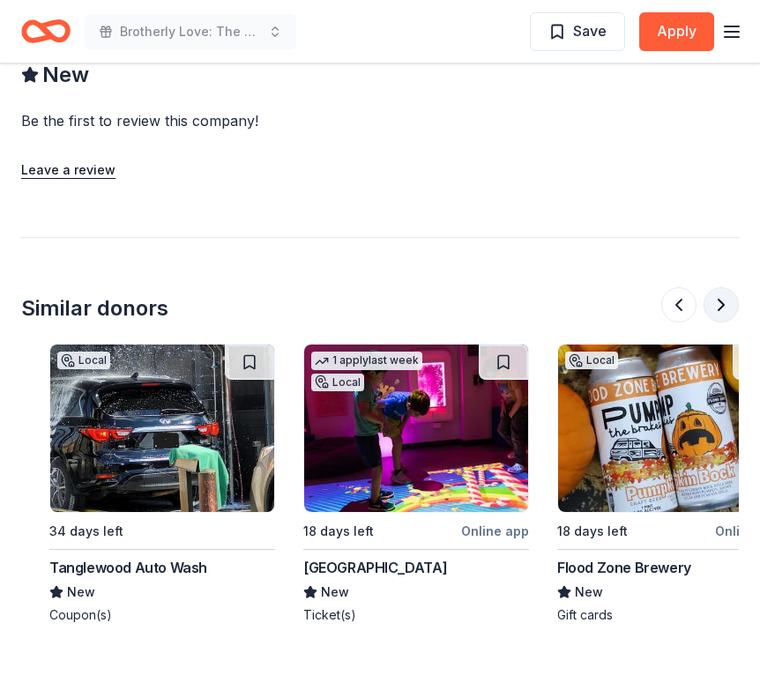
scroll to position [0, 1523]
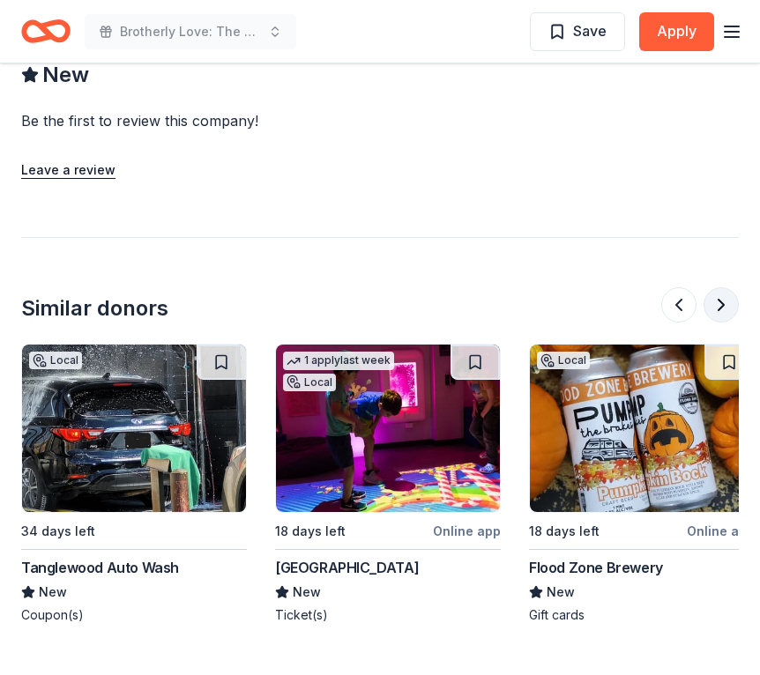
click at [713, 315] on button at bounding box center [720, 304] width 35 height 35
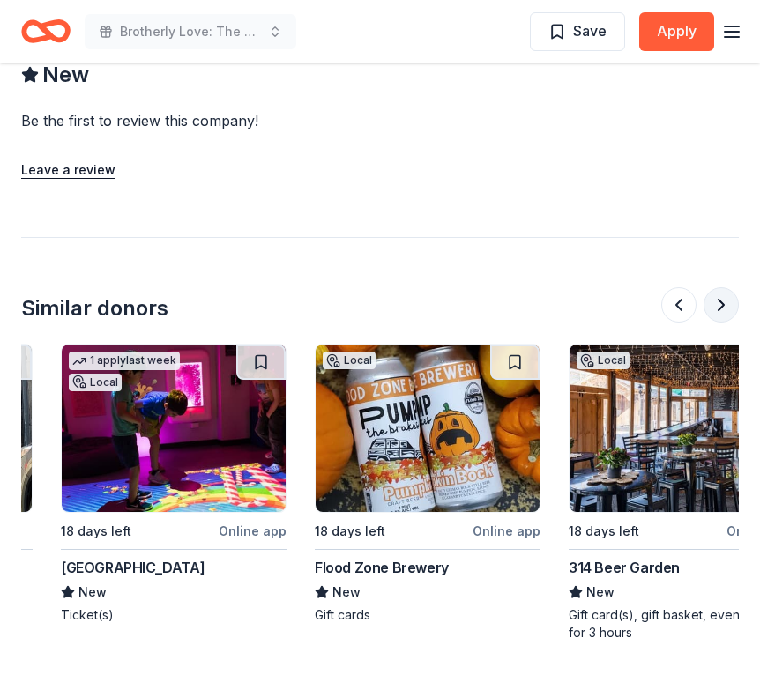
scroll to position [0, 1793]
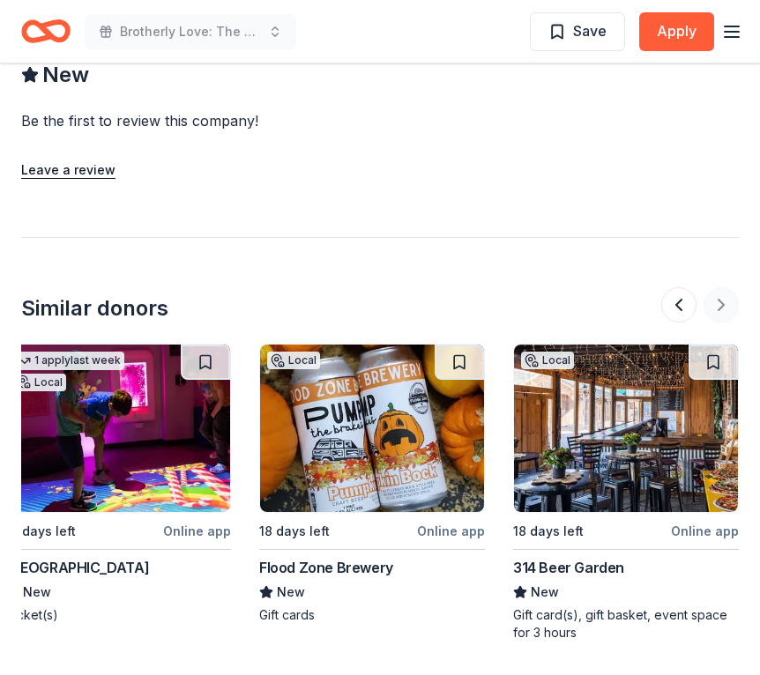
click at [713, 315] on div at bounding box center [700, 304] width 78 height 35
